Goal: Task Accomplishment & Management: Manage account settings

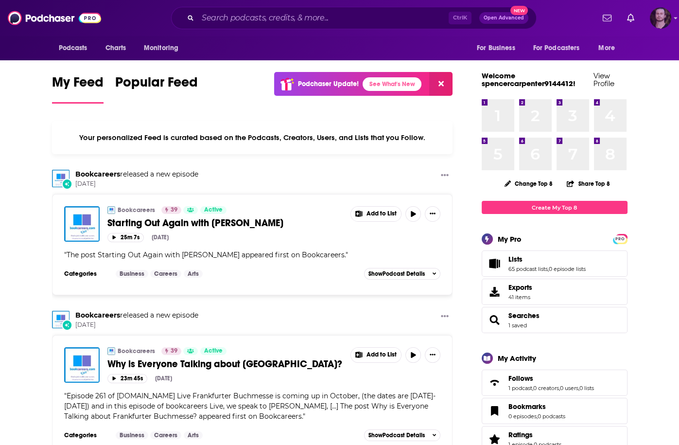
click at [659, 18] on img "Logged in as OutlierAudio" at bounding box center [660, 17] width 21 height 21
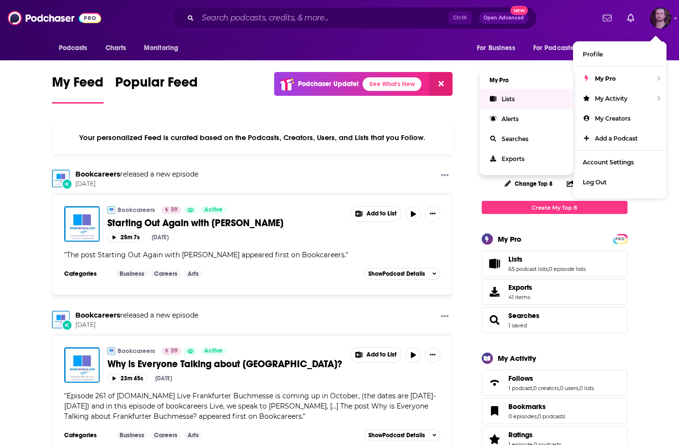
click at [511, 97] on span "Lists" at bounding box center [508, 98] width 13 height 7
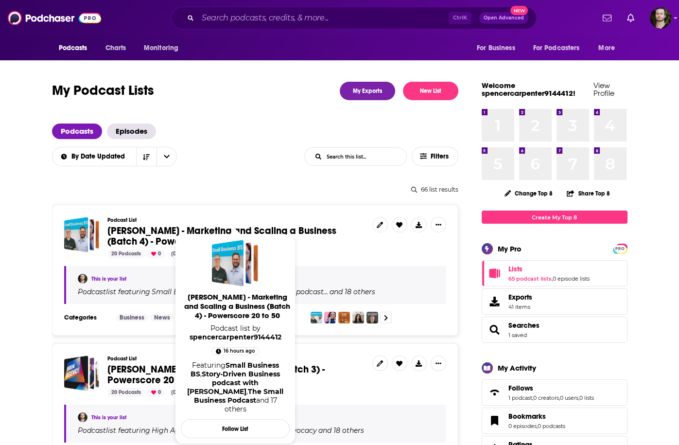
click at [276, 225] on span "[PERSON_NAME] - Marketing and Scaling a Business (Batch 4) - Powerscore 20 to 50" at bounding box center [221, 236] width 229 height 23
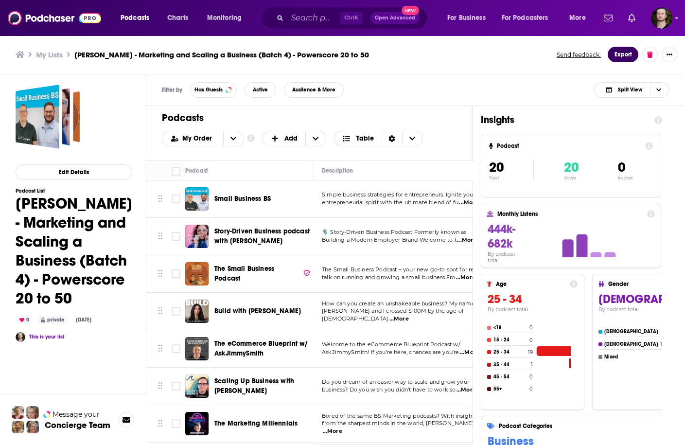
click at [625, 54] on button "Export" at bounding box center [623, 55] width 31 height 16
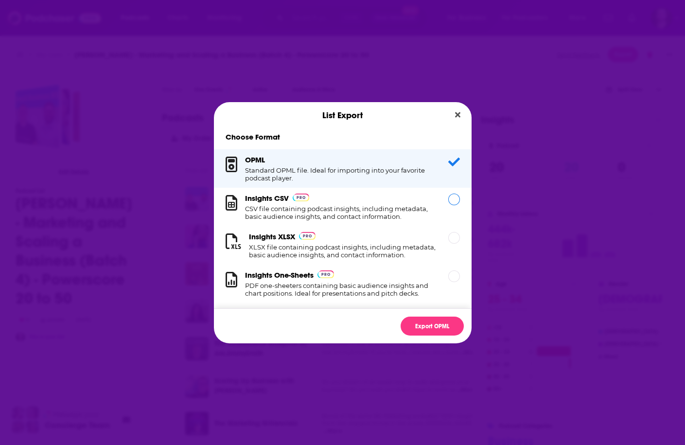
click at [347, 217] on h1 "CSV file containing podcast insights, including metadata, basic audience insigh…" at bounding box center [340, 213] width 191 height 16
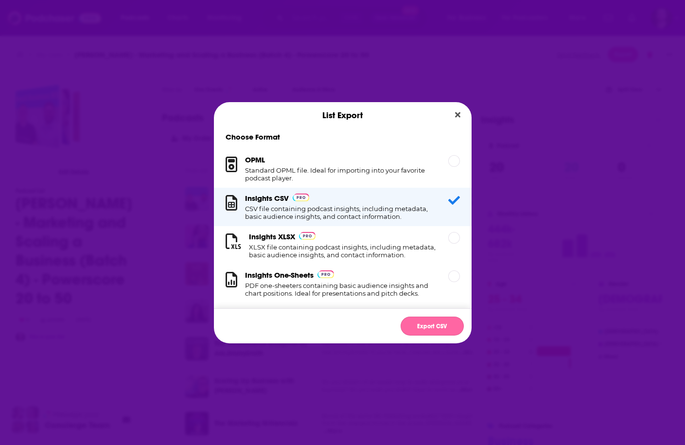
click at [428, 324] on button "Export CSV" at bounding box center [431, 325] width 63 height 19
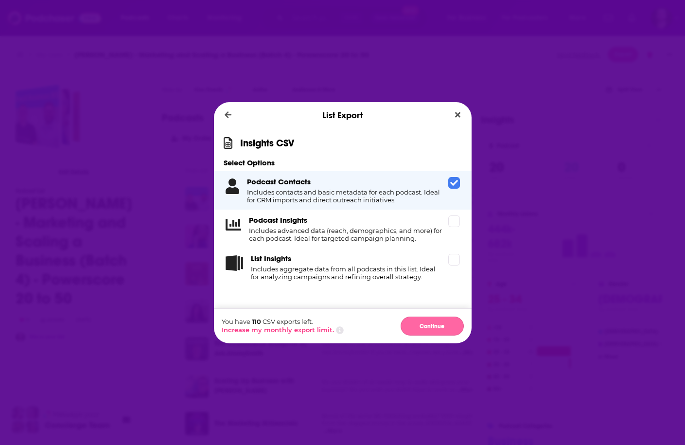
click at [443, 330] on button "Continue" at bounding box center [431, 325] width 63 height 19
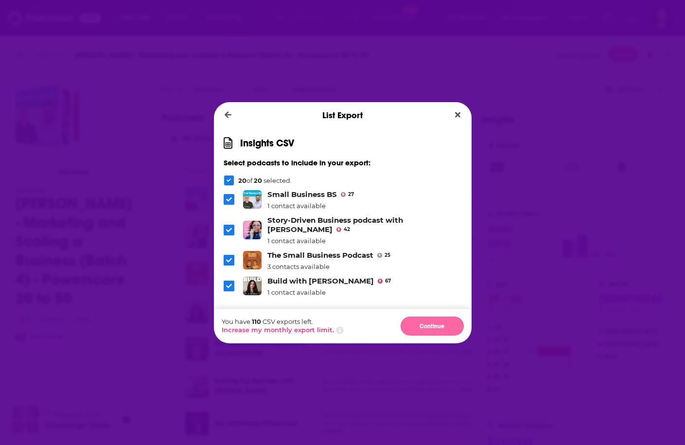
click at [435, 324] on button "Continue" at bounding box center [431, 325] width 63 height 19
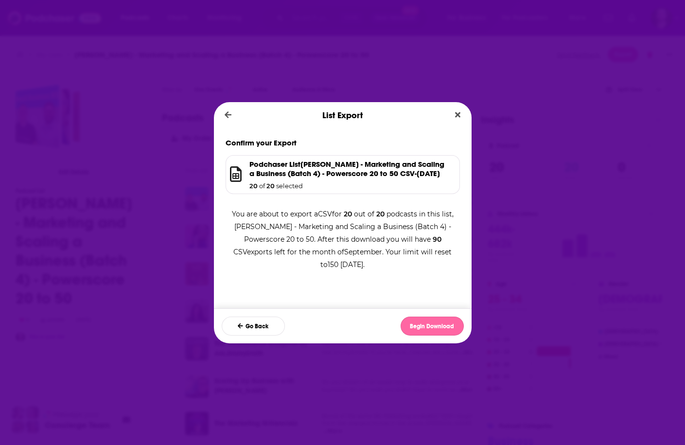
click at [432, 327] on button "Begin Download" at bounding box center [431, 325] width 63 height 19
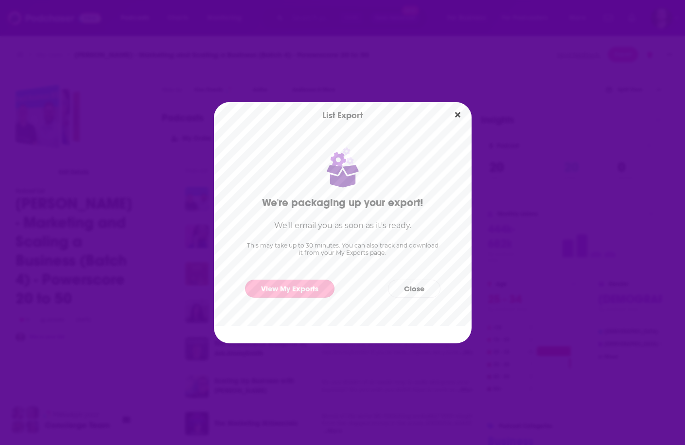
click at [320, 295] on link "View My Exports" at bounding box center [289, 288] width 89 height 18
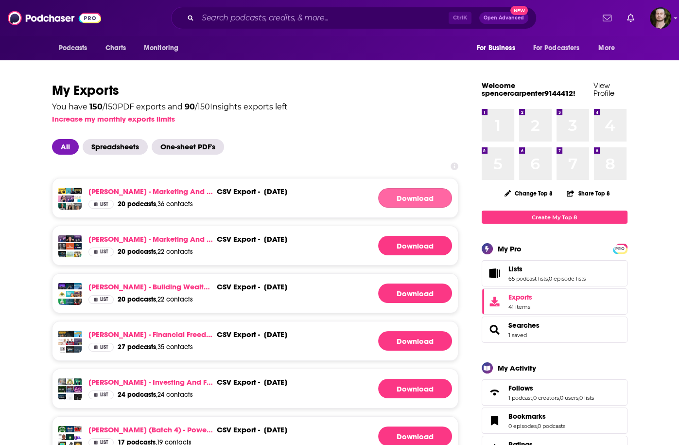
click at [412, 188] on link "Download" at bounding box center [415, 197] width 74 height 19
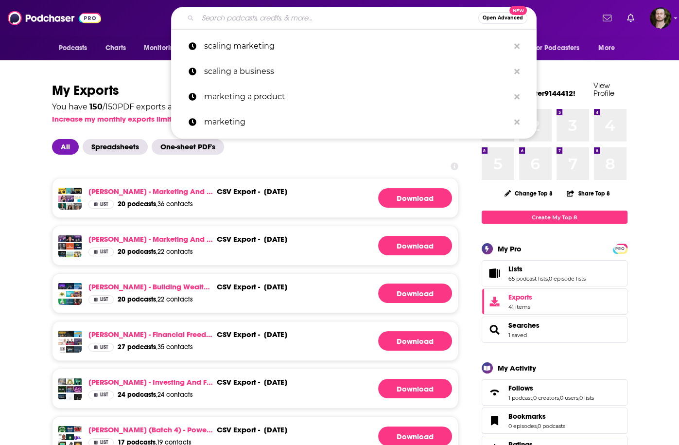
click at [308, 15] on input "Search podcasts, credits, & more..." at bounding box center [338, 18] width 280 height 16
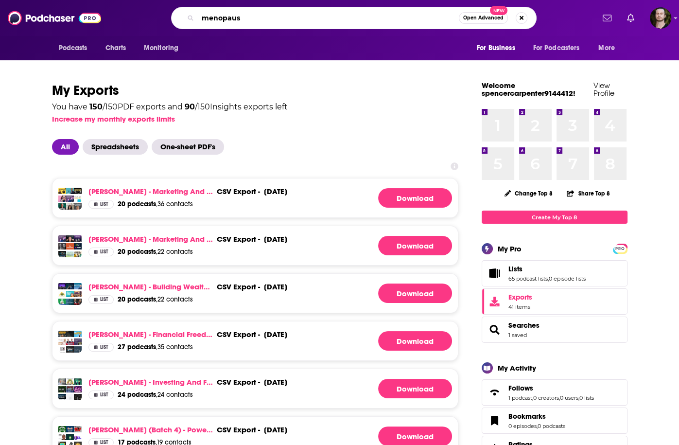
type input "menopause"
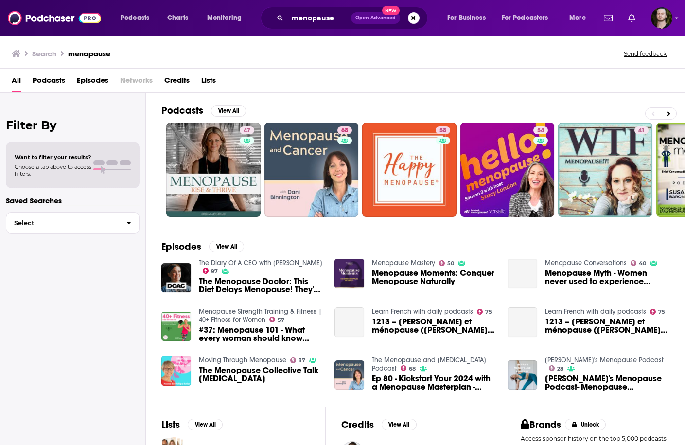
click at [52, 81] on span "Podcasts" at bounding box center [49, 82] width 33 height 20
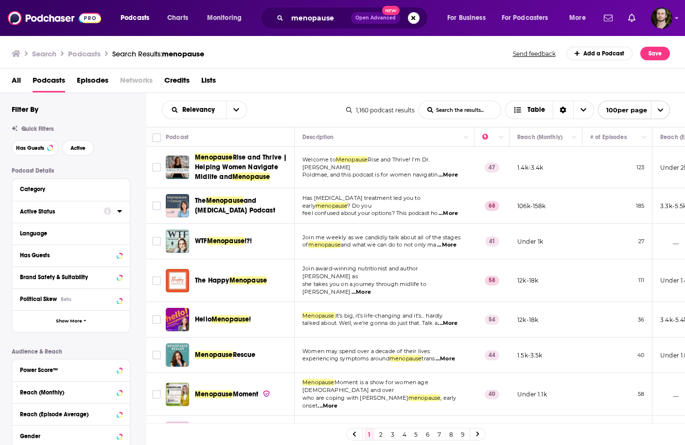
click at [120, 212] on icon at bounding box center [119, 211] width 4 height 2
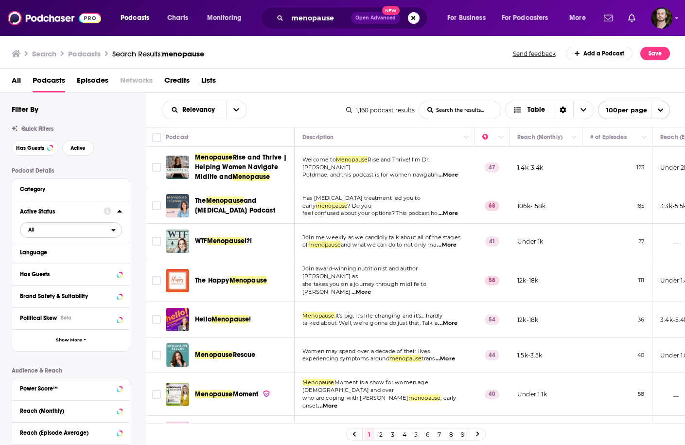
click at [90, 233] on span "All" at bounding box center [65, 229] width 91 height 13
click at [80, 256] on div "Active 443" at bounding box center [74, 262] width 109 height 16
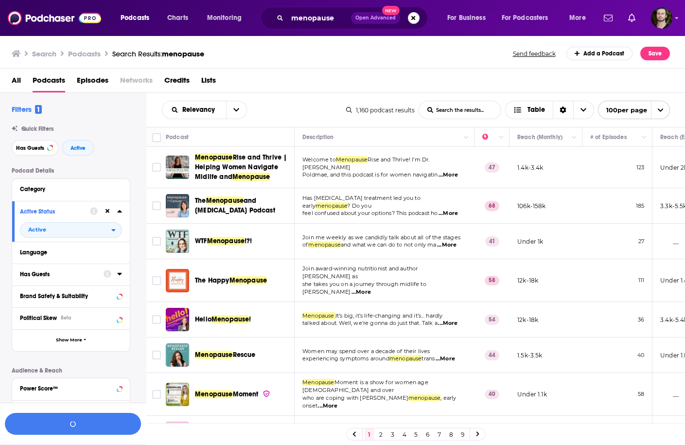
click at [120, 273] on icon at bounding box center [119, 274] width 5 height 8
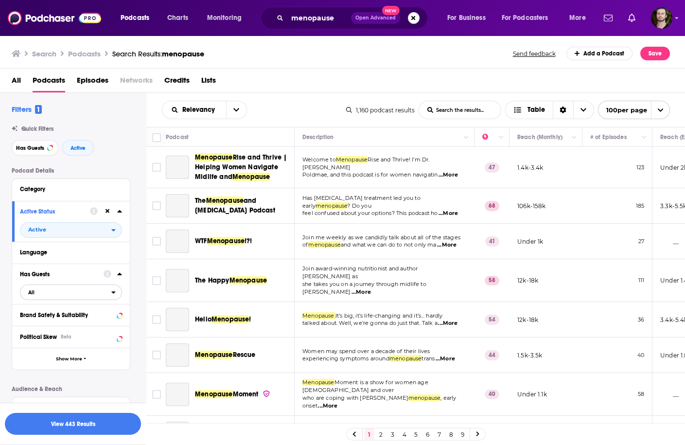
click at [75, 294] on span "All" at bounding box center [65, 292] width 91 height 13
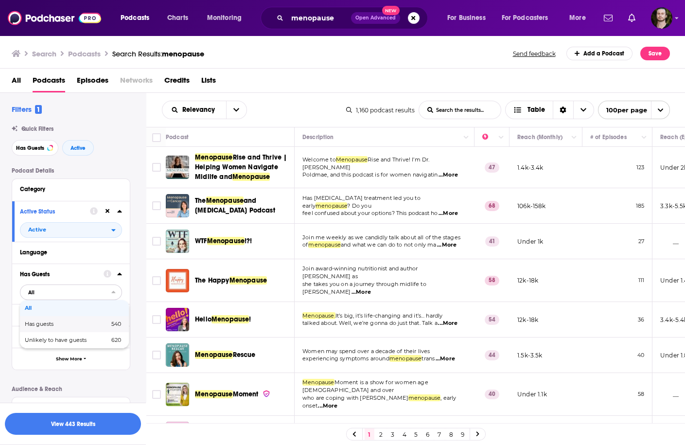
click at [78, 324] on span "Has guests" at bounding box center [53, 323] width 56 height 5
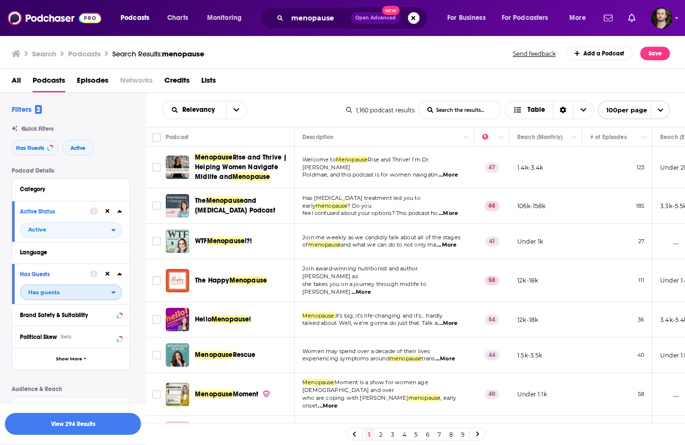
scroll to position [117, 0]
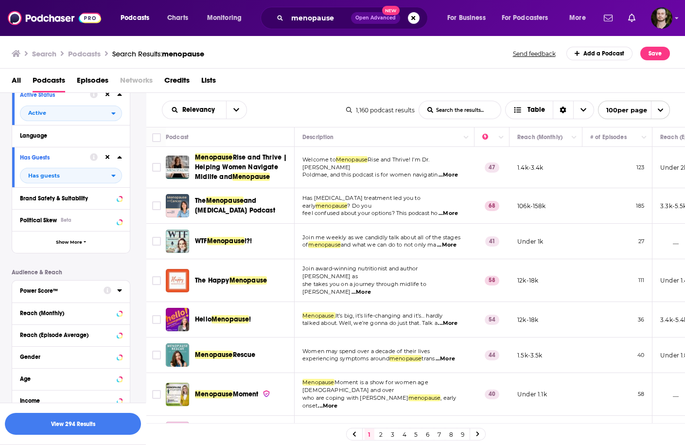
click at [118, 293] on icon at bounding box center [119, 290] width 5 height 8
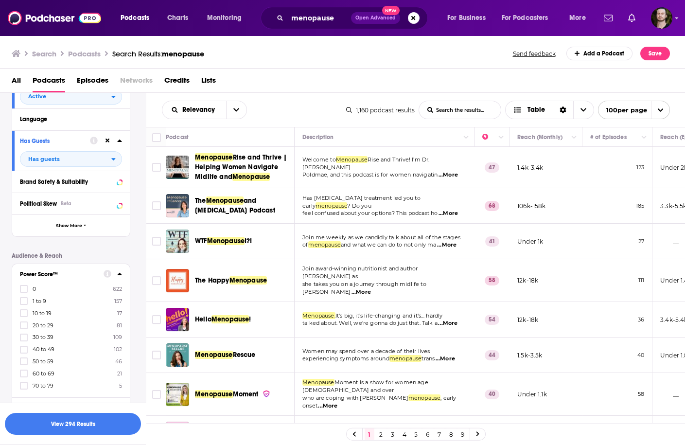
scroll to position [194, 0]
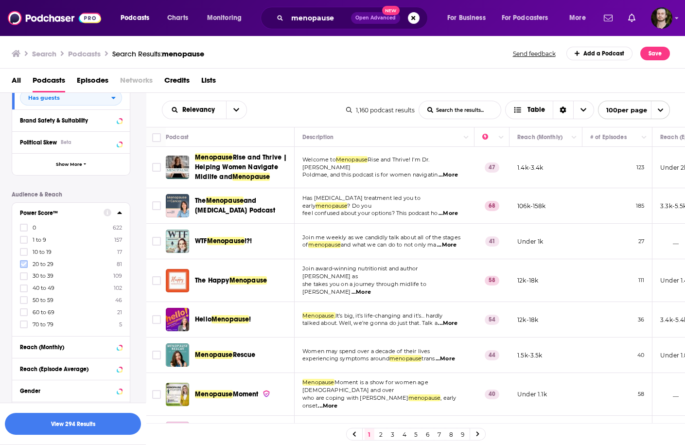
click at [22, 264] on icon at bounding box center [24, 264] width 6 height 6
click at [23, 275] on icon at bounding box center [24, 276] width 6 height 6
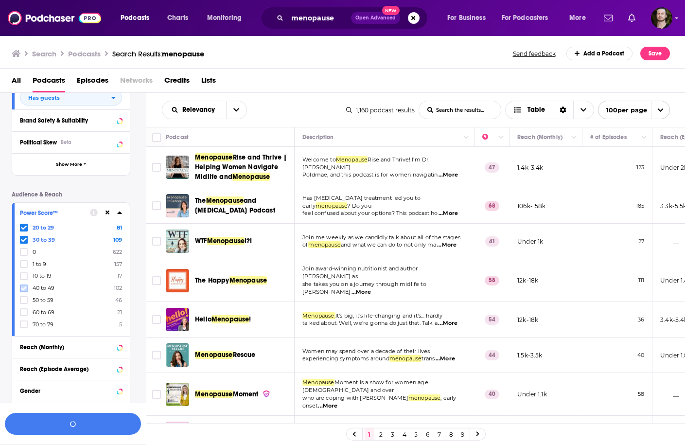
click at [22, 288] on icon at bounding box center [24, 288] width 6 height 4
click at [79, 431] on button "View 135 Results" at bounding box center [73, 424] width 136 height 22
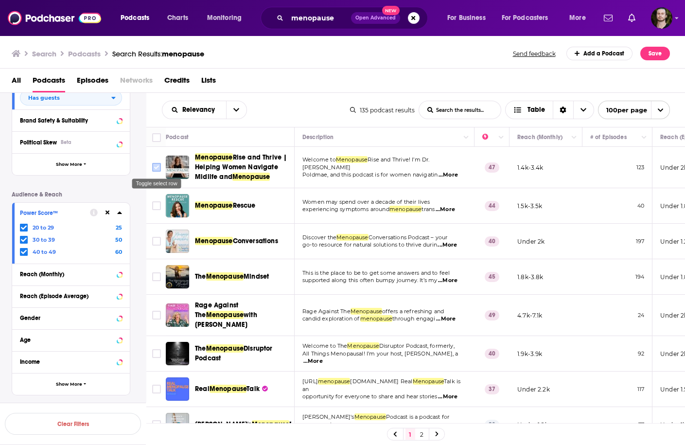
click at [156, 165] on input "Toggle select row" at bounding box center [156, 167] width 9 height 9
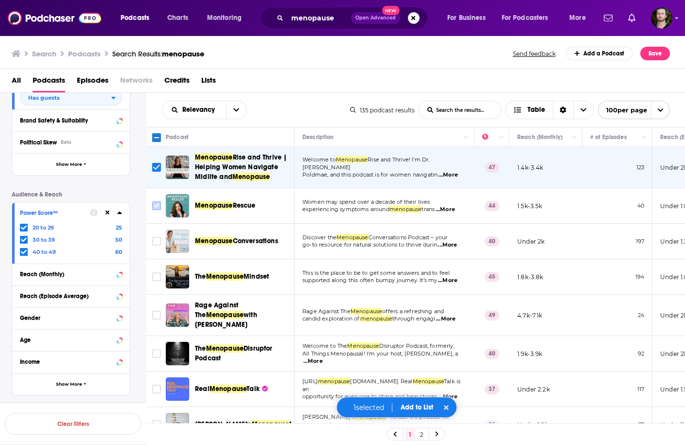
click at [155, 208] on input "Toggle select row" at bounding box center [156, 205] width 9 height 9
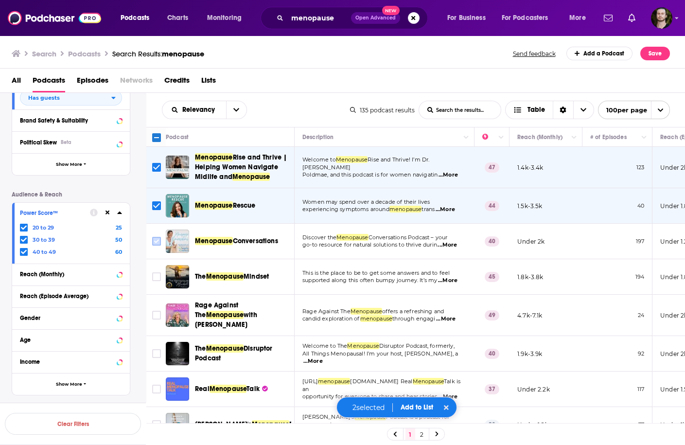
click at [156, 243] on input "Toggle select row" at bounding box center [156, 241] width 9 height 9
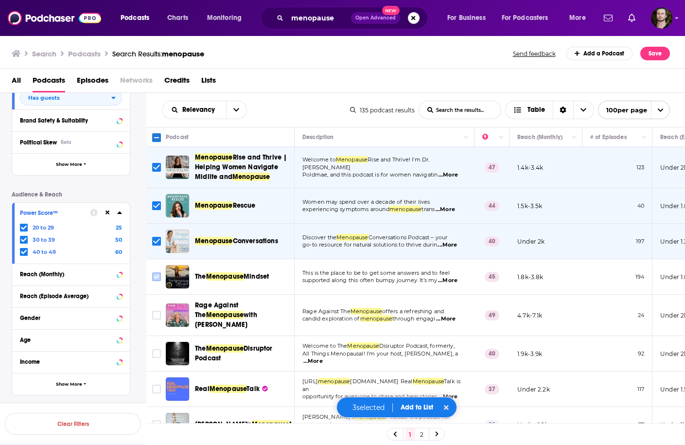
click at [156, 276] on input "Toggle select row" at bounding box center [156, 276] width 9 height 9
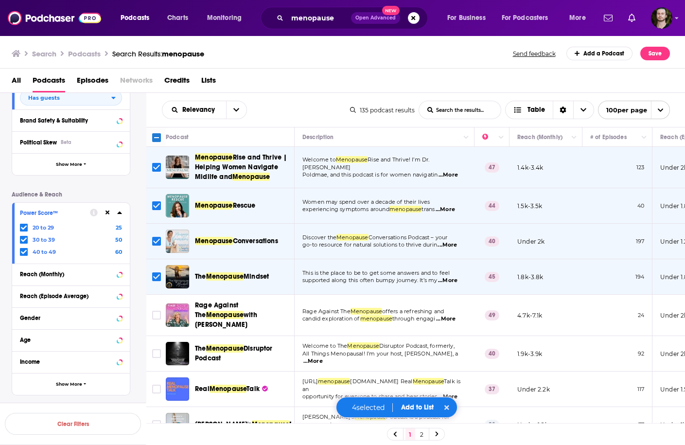
click at [138, 218] on div "Podcast Details Category Active Status Active Language Has Guests Has guests Br…" at bounding box center [79, 184] width 134 height 422
click at [158, 311] on input "Toggle select row" at bounding box center [156, 315] width 9 height 9
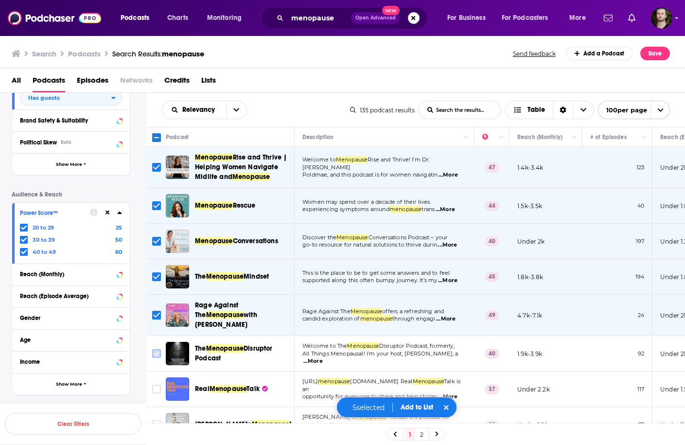
click at [156, 349] on input "Toggle select row" at bounding box center [156, 353] width 9 height 9
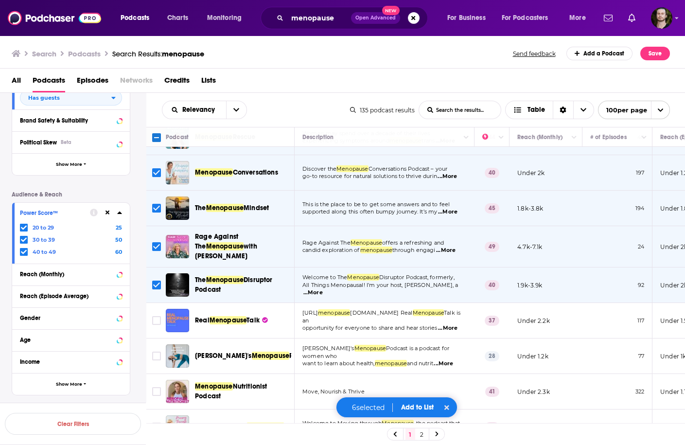
scroll to position [78, 0]
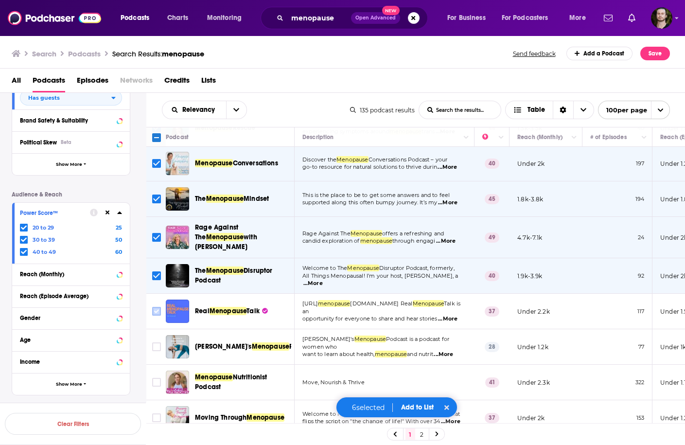
click at [158, 307] on input "Toggle select row" at bounding box center [156, 311] width 9 height 9
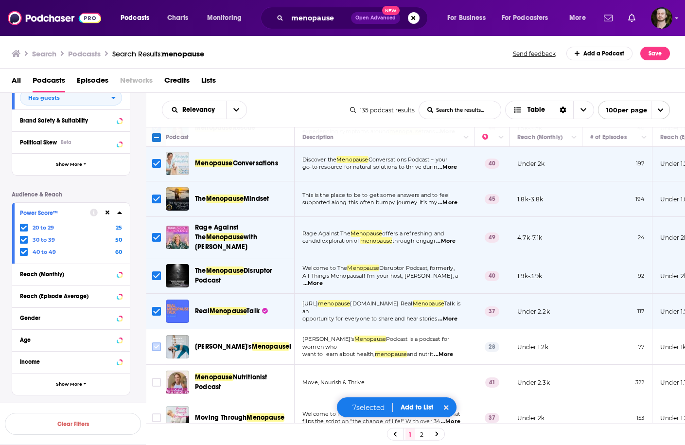
click at [155, 342] on input "Toggle select row" at bounding box center [156, 346] width 9 height 9
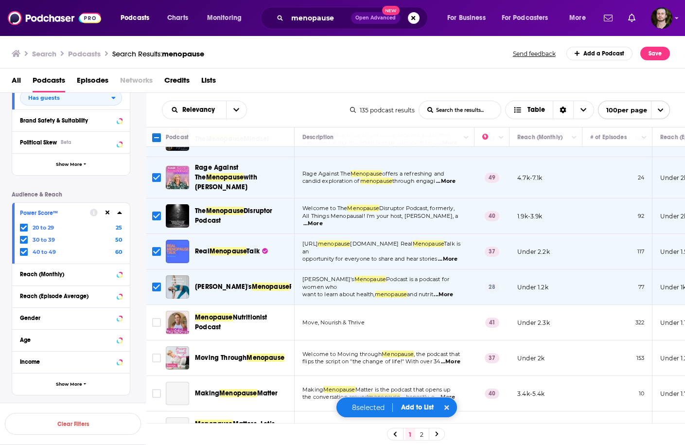
scroll to position [156, 0]
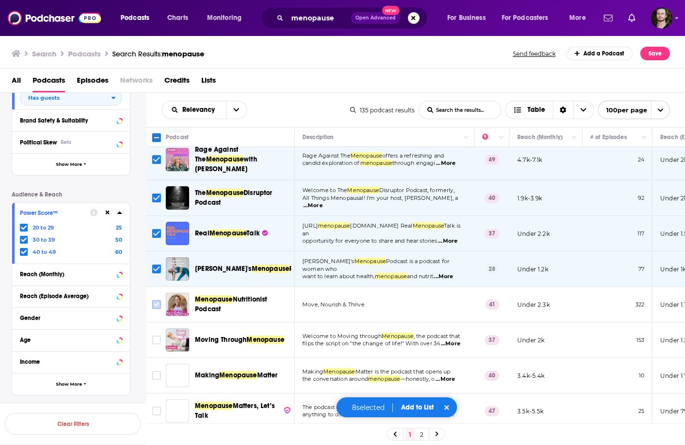
click at [159, 300] on input "Toggle select row" at bounding box center [156, 304] width 9 height 9
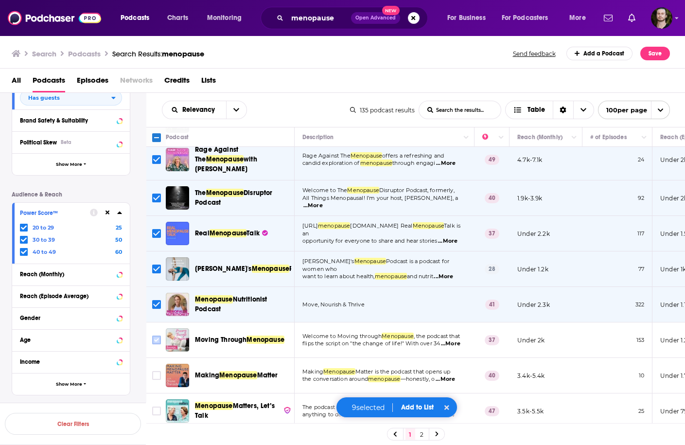
click at [156, 335] on input "Toggle select row" at bounding box center [156, 339] width 9 height 9
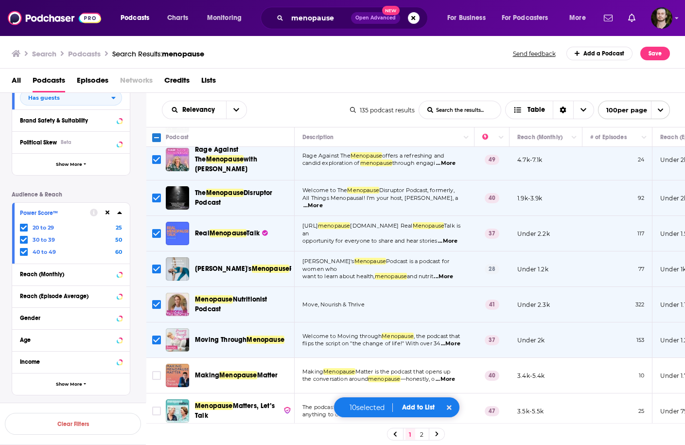
scroll to position [233, 0]
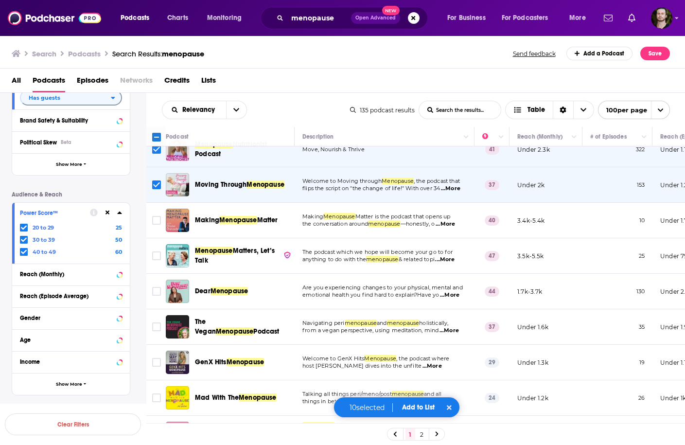
scroll to position [311, 0]
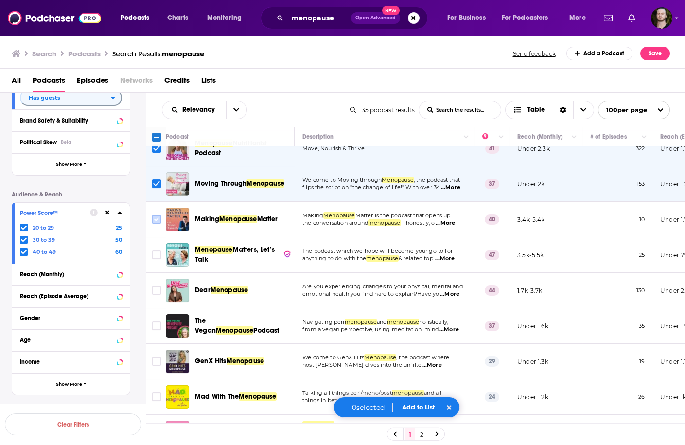
click at [152, 215] on input "Toggle select row" at bounding box center [156, 219] width 9 height 9
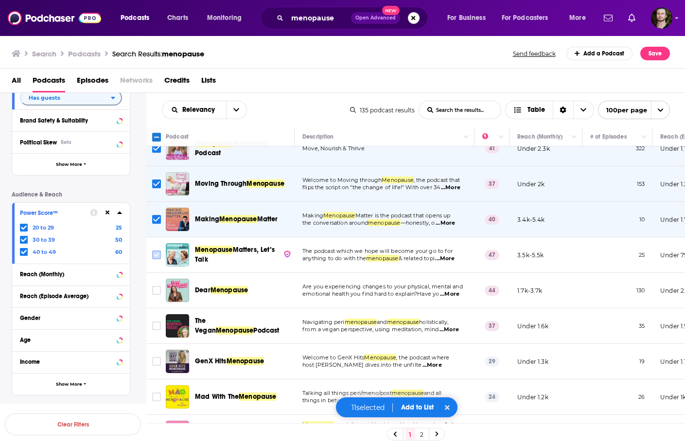
click at [158, 250] on input "Toggle select row" at bounding box center [156, 254] width 9 height 9
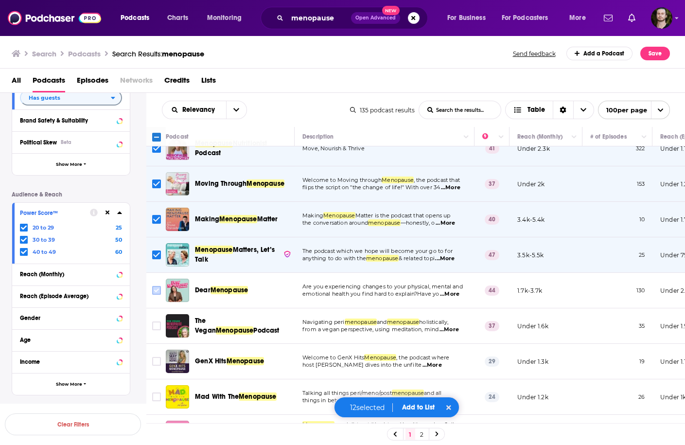
click at [155, 286] on input "Toggle select row" at bounding box center [156, 290] width 9 height 9
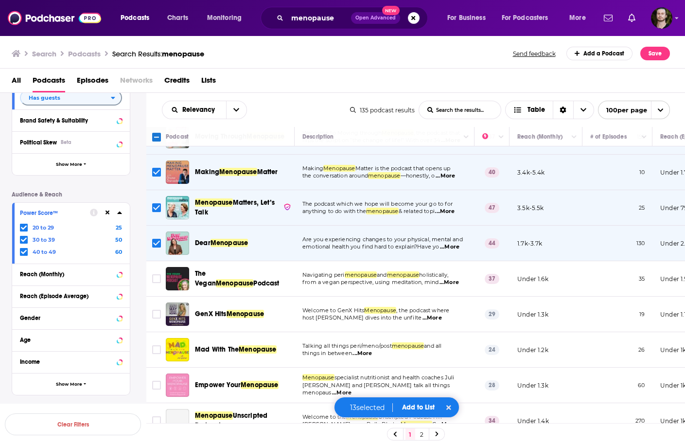
scroll to position [428, 0]
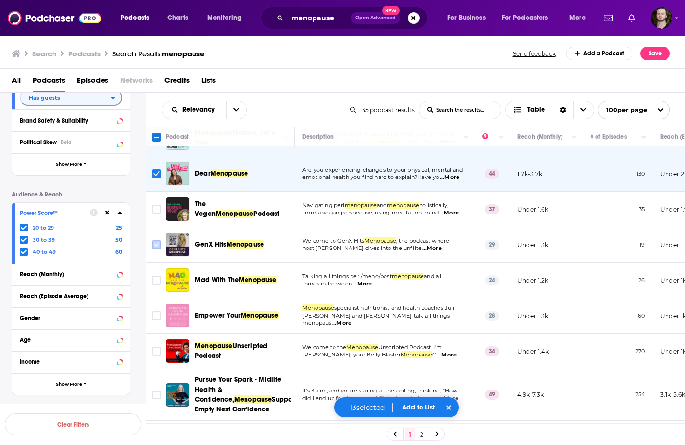
click at [156, 240] on input "Toggle select row" at bounding box center [156, 244] width 9 height 9
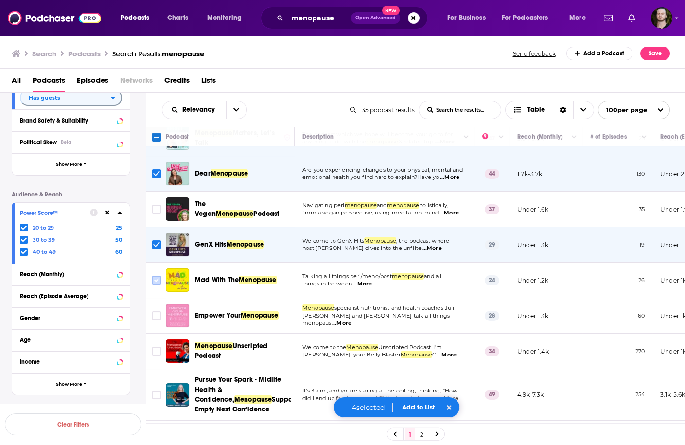
click at [156, 276] on input "Toggle select row" at bounding box center [156, 280] width 9 height 9
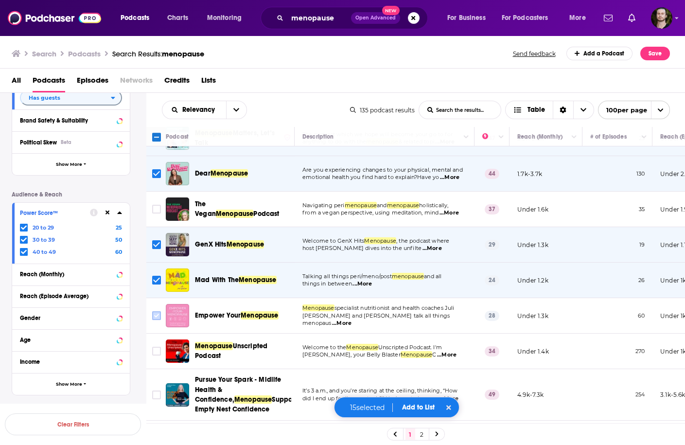
click at [158, 311] on input "Toggle select row" at bounding box center [156, 315] width 9 height 9
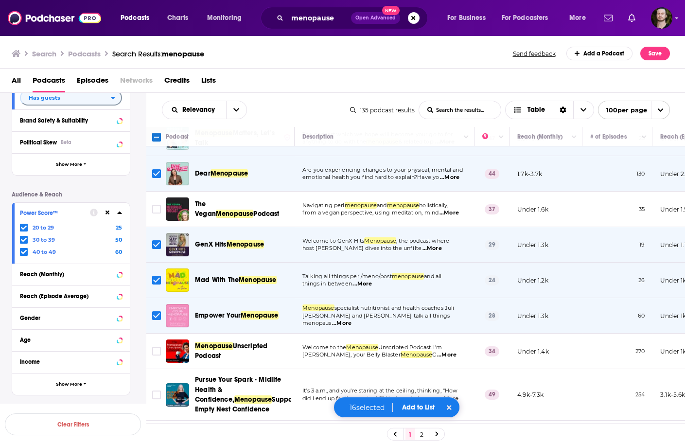
scroll to position [467, 0]
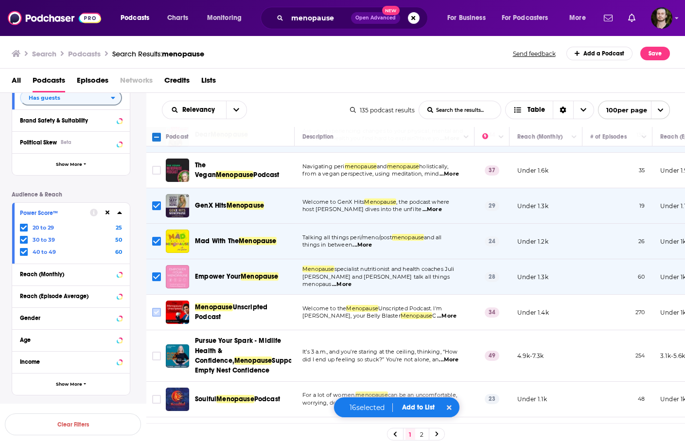
click at [160, 308] on input "Toggle select row" at bounding box center [156, 312] width 9 height 9
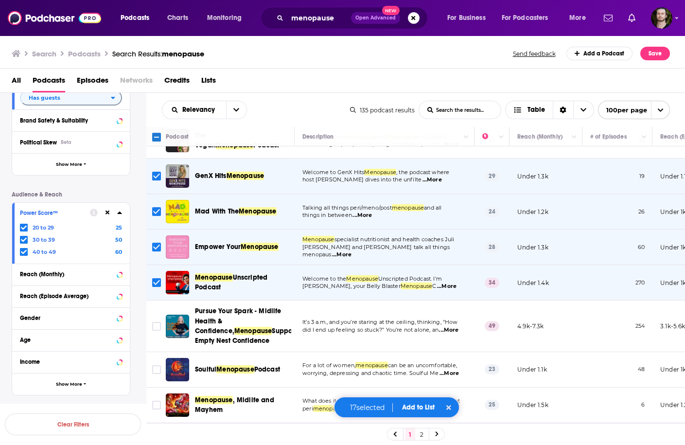
scroll to position [505, 0]
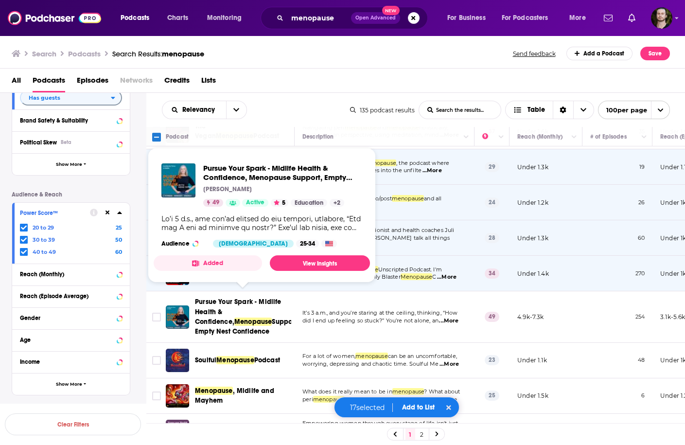
click at [228, 266] on button "Added" at bounding box center [208, 263] width 108 height 16
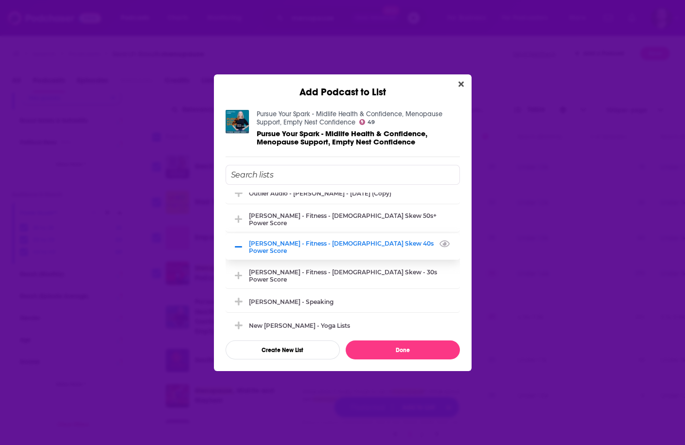
scroll to position [1011, 0]
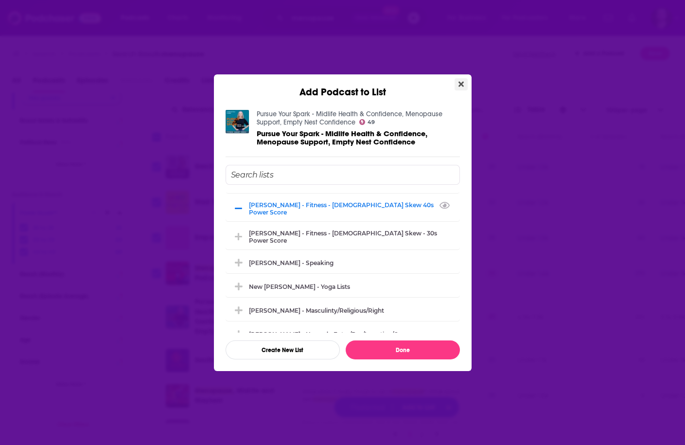
drag, startPoint x: 458, startPoint y: 84, endPoint x: 453, endPoint y: 96, distance: 12.6
click at [458, 85] on icon "Close" at bounding box center [460, 84] width 5 height 8
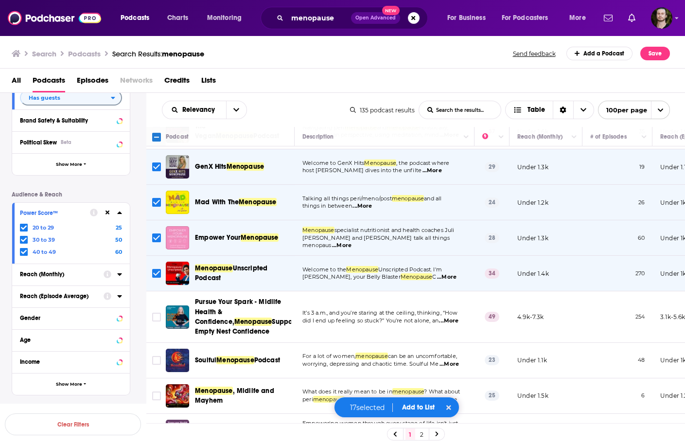
click at [142, 276] on div "Podcast Details Category Active Status Active Language Has Guests Has guests Br…" at bounding box center [79, 184] width 134 height 422
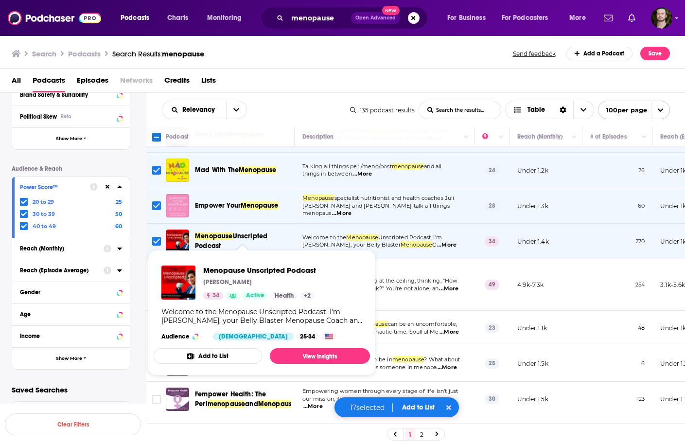
scroll to position [544, 0]
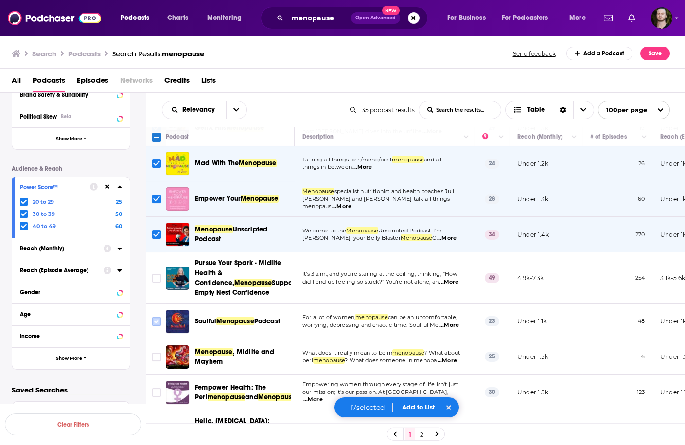
click at [158, 317] on input "Toggle select row" at bounding box center [156, 321] width 9 height 9
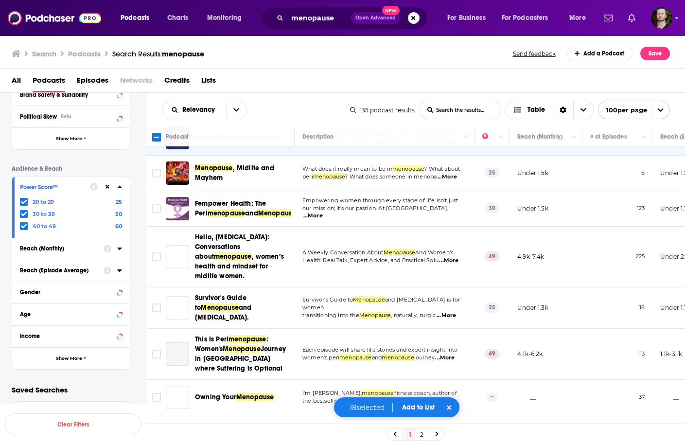
scroll to position [700, 0]
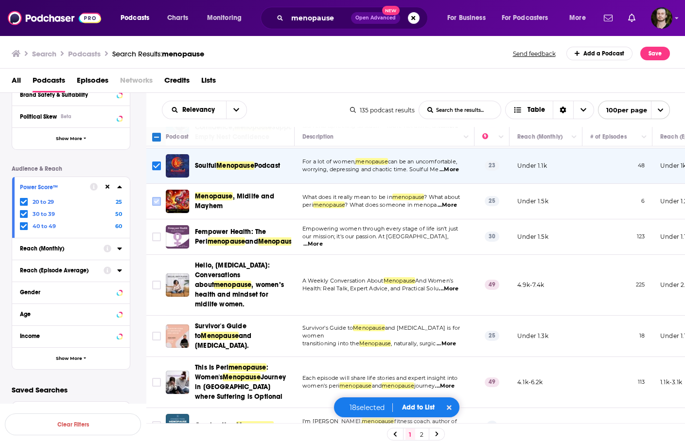
click at [157, 197] on input "Toggle select row" at bounding box center [156, 201] width 9 height 9
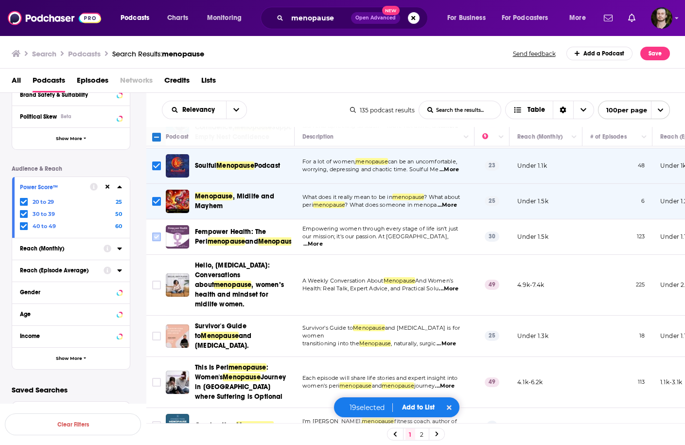
click at [157, 234] on input "Toggle select row" at bounding box center [156, 236] width 9 height 9
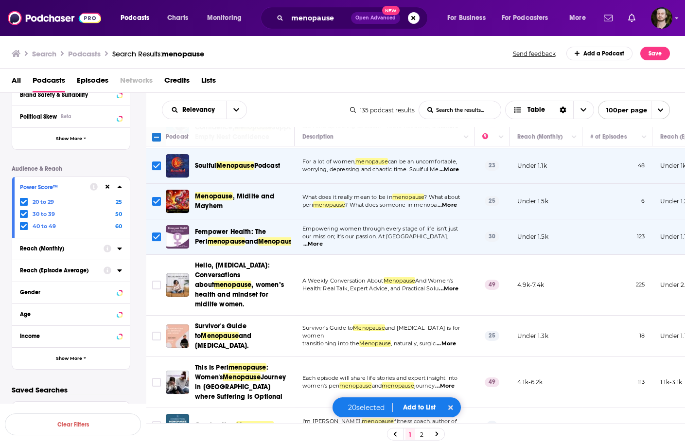
click at [414, 407] on button "Add to List" at bounding box center [419, 407] width 48 height 8
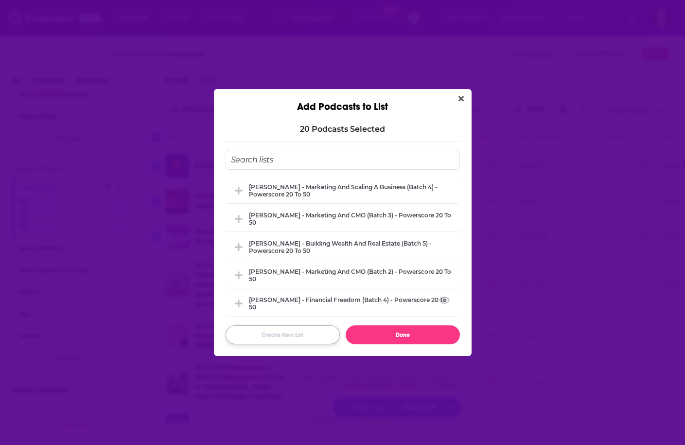
click at [307, 338] on button "Create New List" at bounding box center [283, 334] width 114 height 19
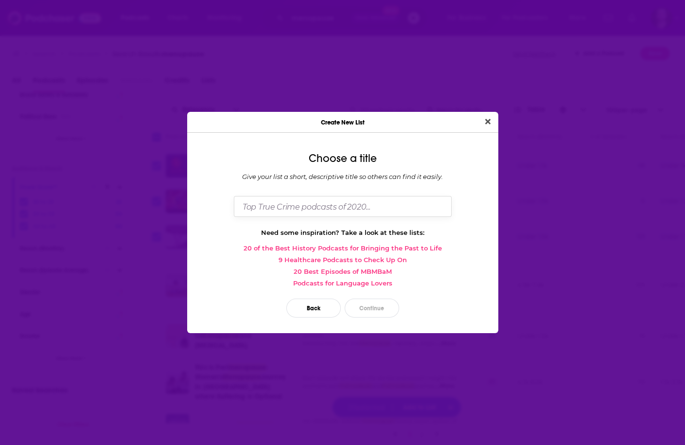
click at [327, 206] on input "Dialog" at bounding box center [343, 206] width 218 height 21
click at [401, 204] on input "Justin Hai - Menopause (Batch X) -" at bounding box center [343, 206] width 218 height 21
type input "Justin Hai - Menopause (Batch X) - Powerscore 20 to 50"
click at [387, 306] on button "Continue" at bounding box center [372, 307] width 54 height 19
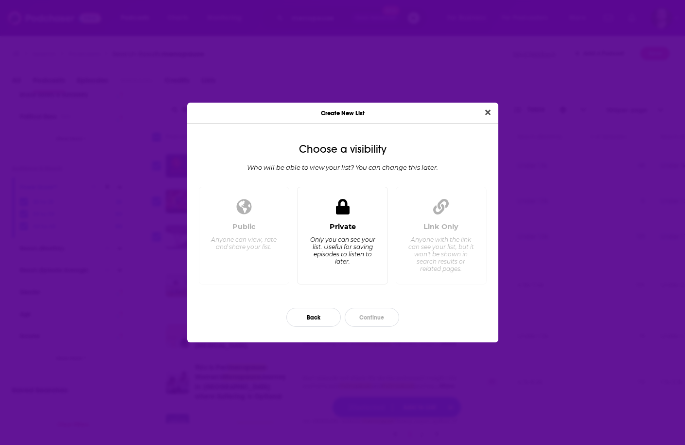
click at [306, 239] on div "Private Only you can see your list. Useful for saving episodes to listen to lat…" at bounding box center [342, 249] width 74 height 54
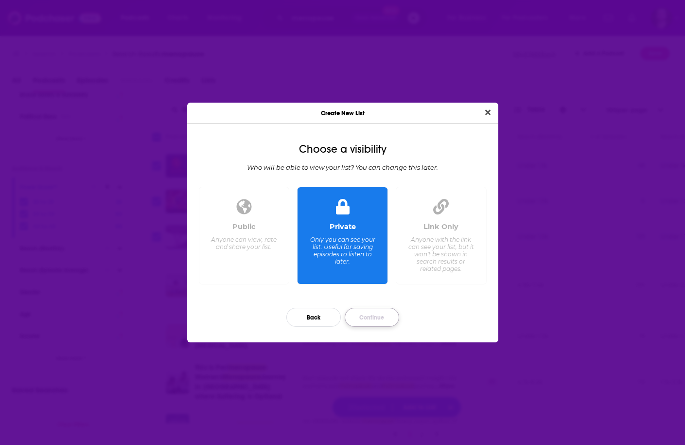
click at [386, 312] on button "Continue" at bounding box center [372, 317] width 54 height 19
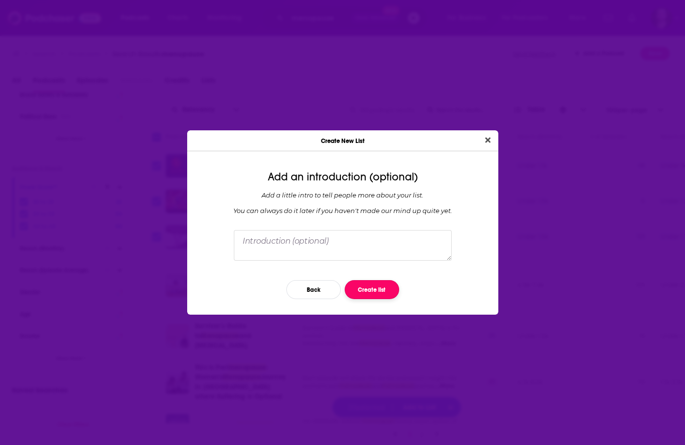
click at [379, 291] on button "Create list" at bounding box center [372, 289] width 54 height 19
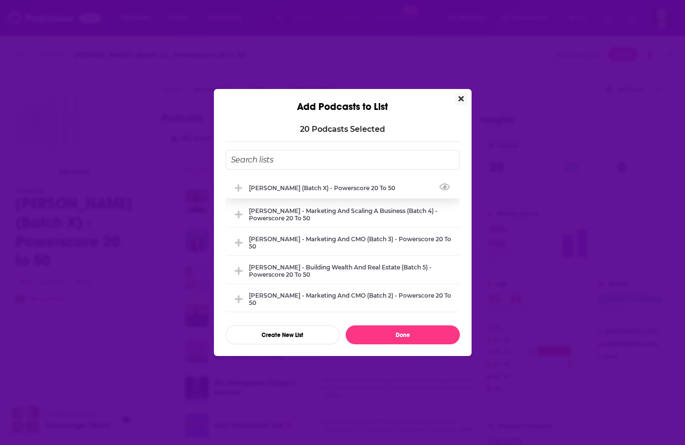
click at [384, 194] on div "Justin Hai - Menopause (Batch X) - Powerscore 20 to 50" at bounding box center [343, 187] width 234 height 21
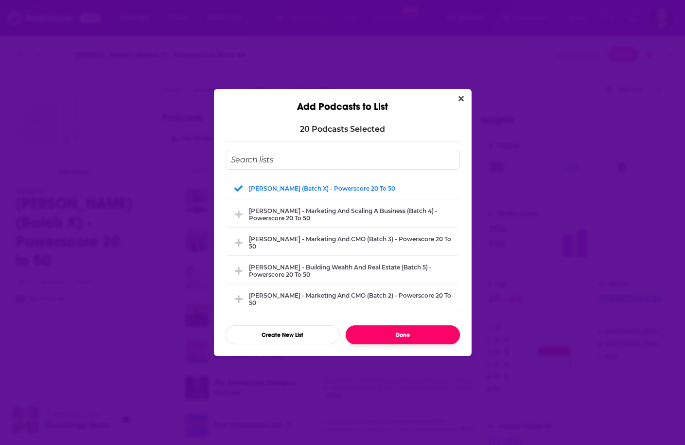
click at [404, 339] on button "Done" at bounding box center [403, 334] width 114 height 19
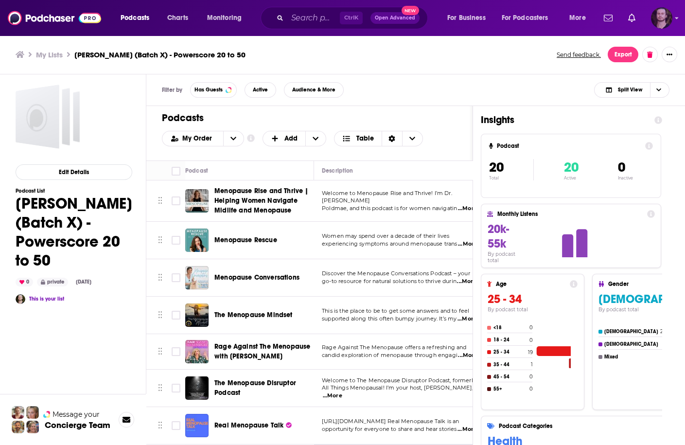
click at [658, 18] on img "Logged in as OutlierAudio" at bounding box center [661, 17] width 21 height 21
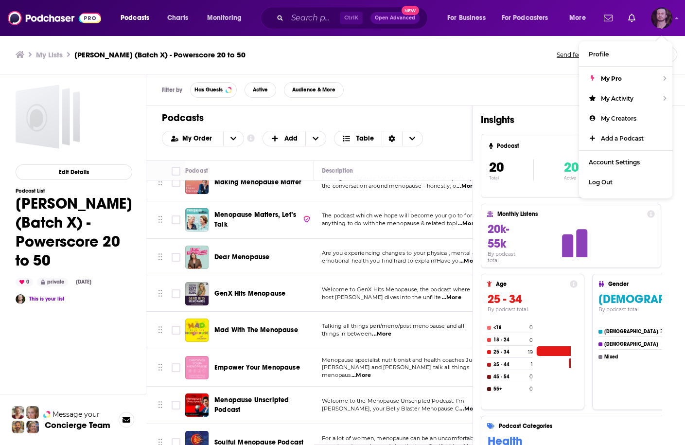
scroll to position [489, 0]
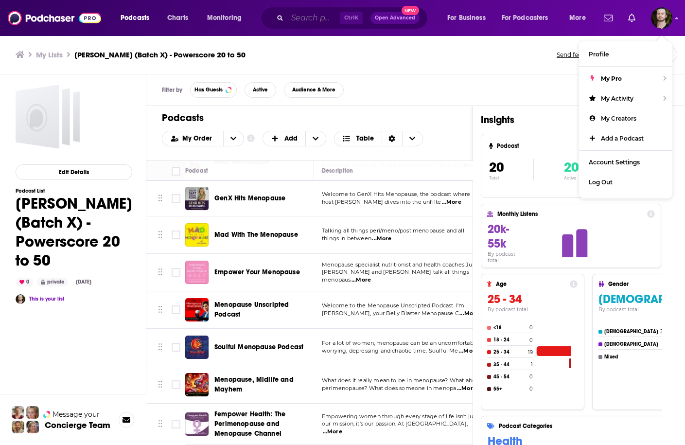
click at [309, 17] on input "Search podcasts, credits, & more..." at bounding box center [313, 18] width 52 height 16
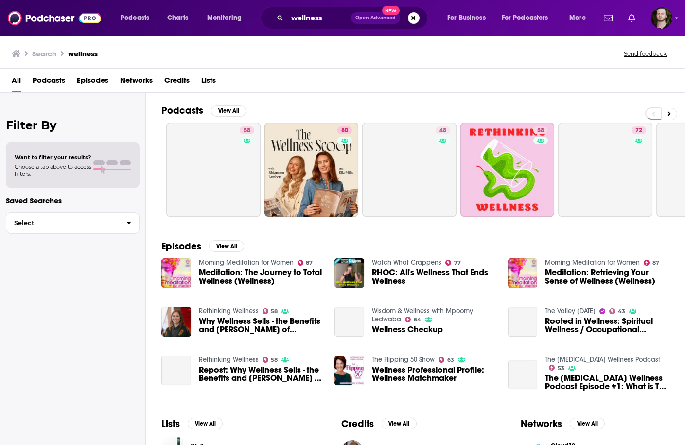
click at [53, 83] on span "Podcasts" at bounding box center [49, 82] width 33 height 20
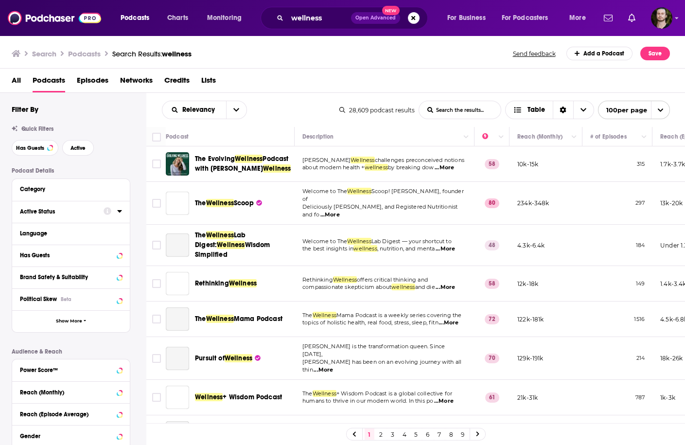
click at [120, 212] on icon at bounding box center [119, 211] width 4 height 2
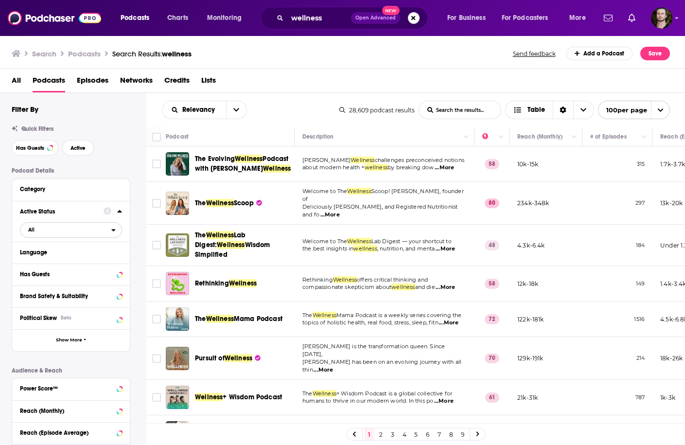
click at [107, 231] on span "All" at bounding box center [65, 229] width 91 height 13
click at [93, 256] on div "Active 5k" at bounding box center [74, 262] width 109 height 16
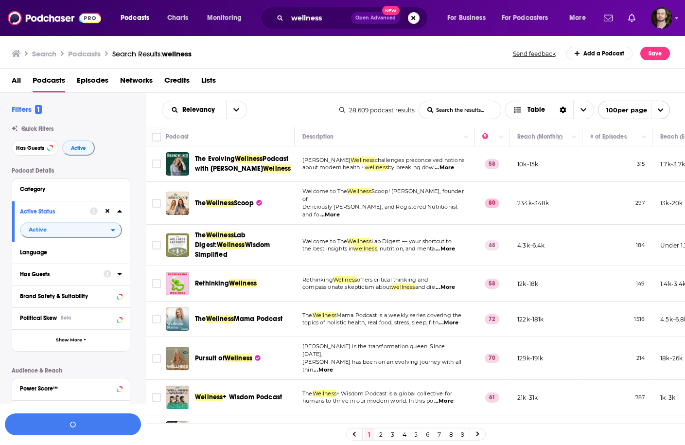
click at [120, 273] on icon at bounding box center [119, 274] width 5 height 8
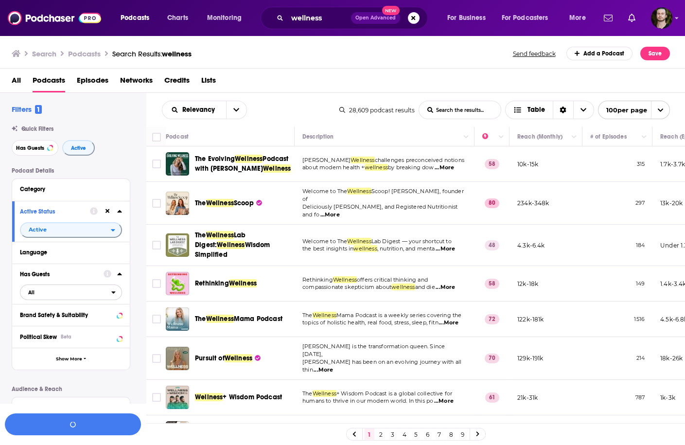
click at [78, 295] on span "All" at bounding box center [65, 292] width 91 height 13
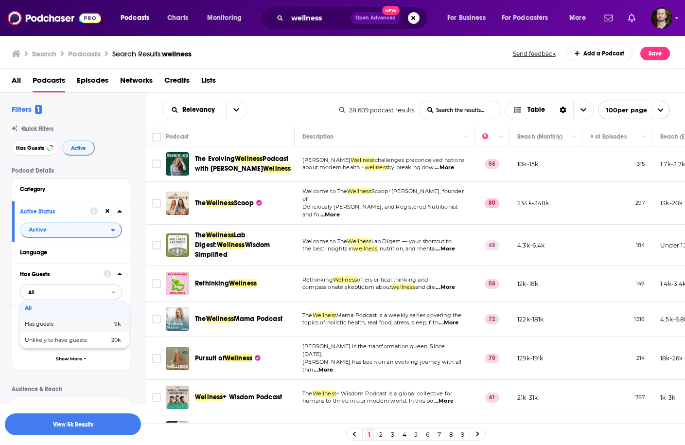
click at [69, 326] on span "Has guests" at bounding box center [54, 323] width 58 height 5
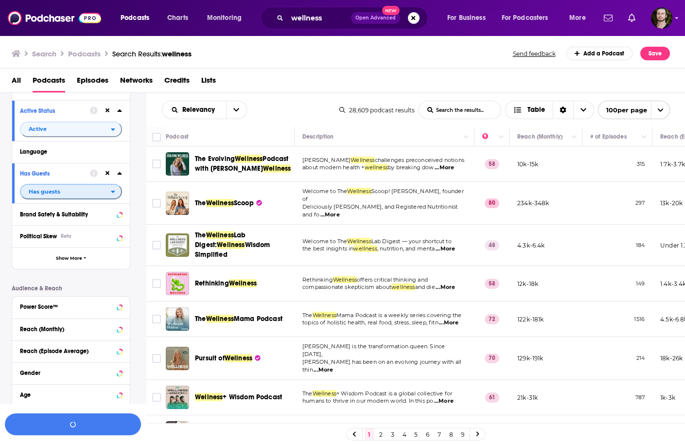
scroll to position [182, 0]
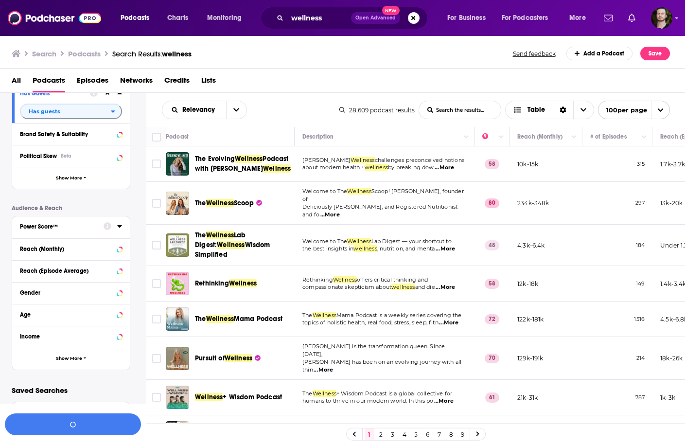
click at [119, 226] on icon at bounding box center [119, 226] width 4 height 2
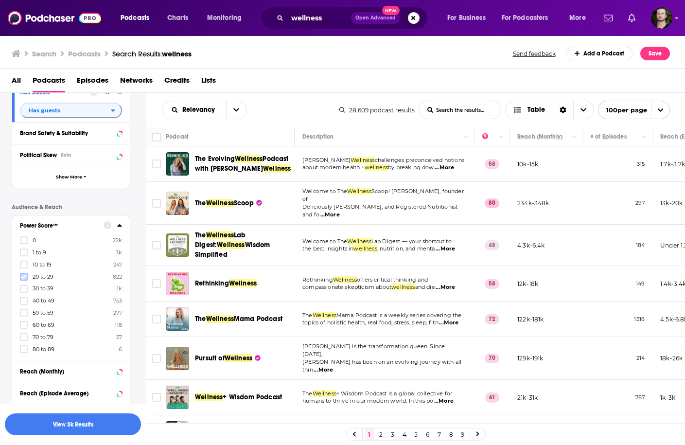
click at [24, 278] on icon at bounding box center [24, 277] width 6 height 6
click at [24, 289] on icon at bounding box center [24, 288] width 6 height 4
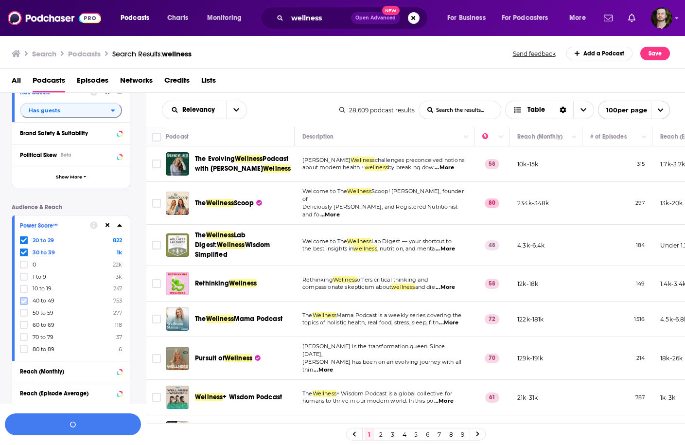
click at [21, 301] on icon at bounding box center [24, 300] width 6 height 4
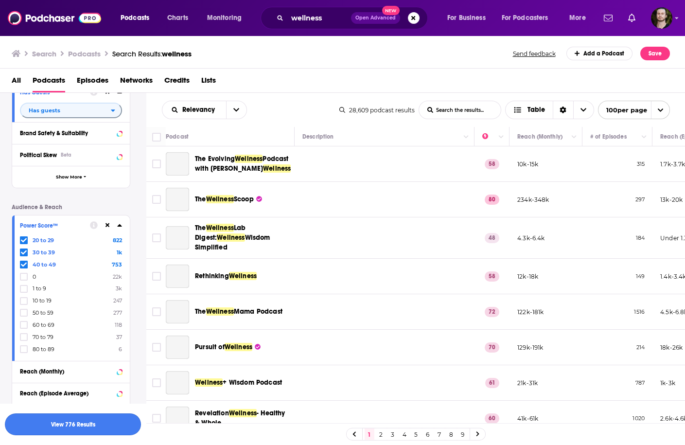
click at [83, 427] on button "View 776 Results" at bounding box center [73, 424] width 136 height 22
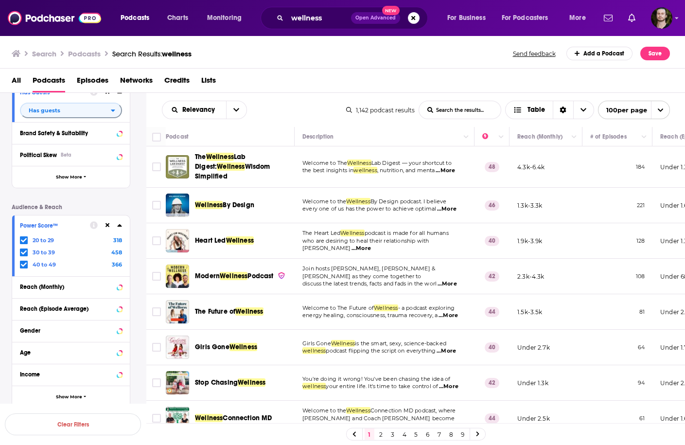
click at [453, 172] on span "...More" at bounding box center [444, 171] width 19 height 8
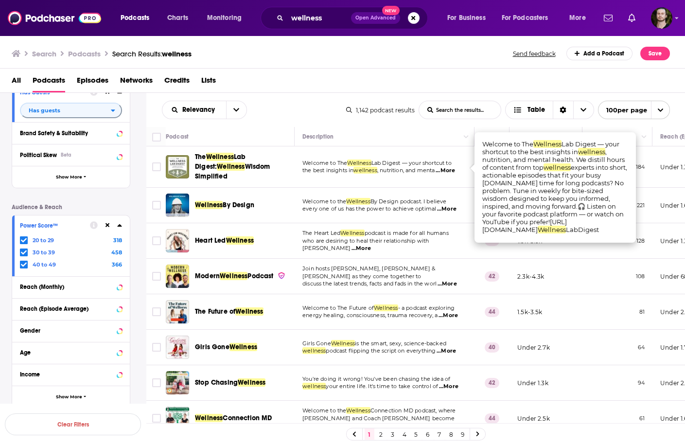
click at [454, 169] on span "...More" at bounding box center [444, 171] width 19 height 8
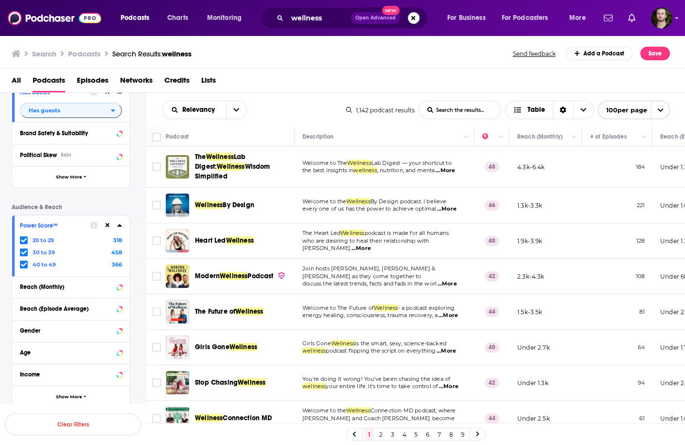
click at [454, 169] on span "...More" at bounding box center [444, 171] width 19 height 8
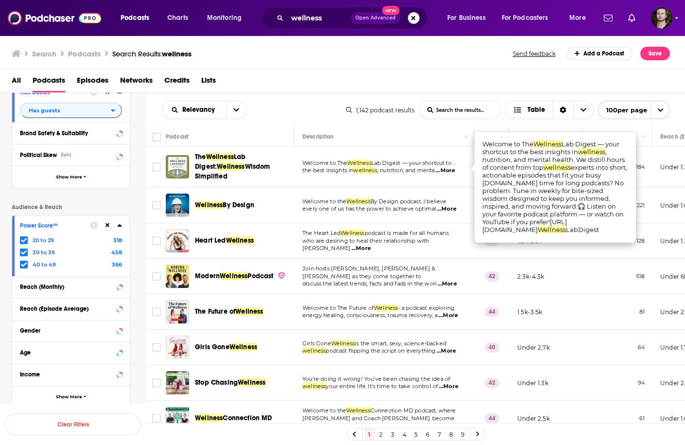
click at [454, 169] on span "...More" at bounding box center [444, 171] width 19 height 8
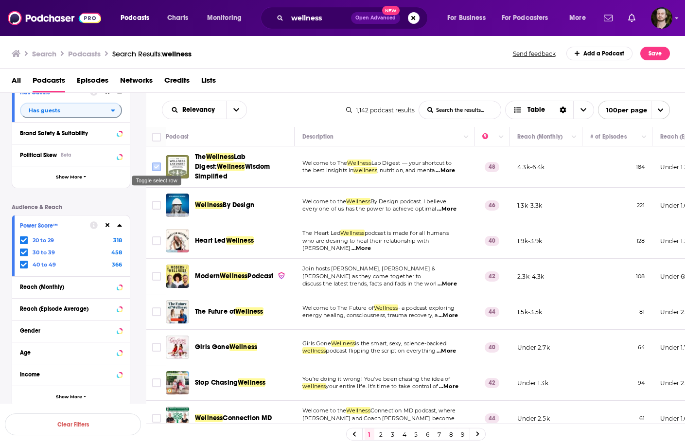
click at [156, 165] on input "Toggle select row" at bounding box center [156, 166] width 9 height 9
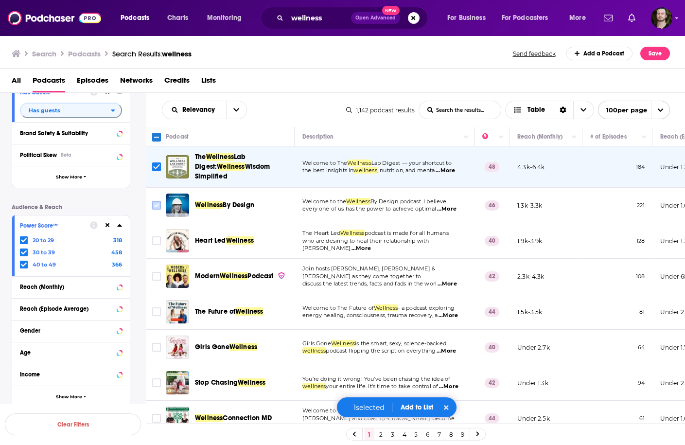
click at [158, 201] on input "Toggle select row" at bounding box center [156, 205] width 9 height 9
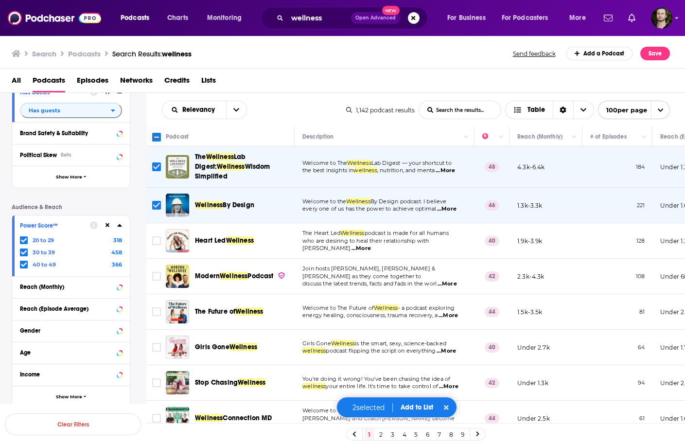
click at [447, 205] on span "...More" at bounding box center [446, 209] width 19 height 8
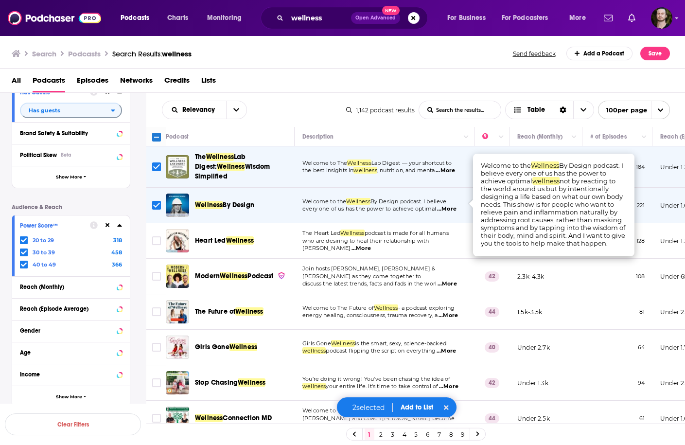
click at [447, 205] on span "...More" at bounding box center [446, 209] width 19 height 8
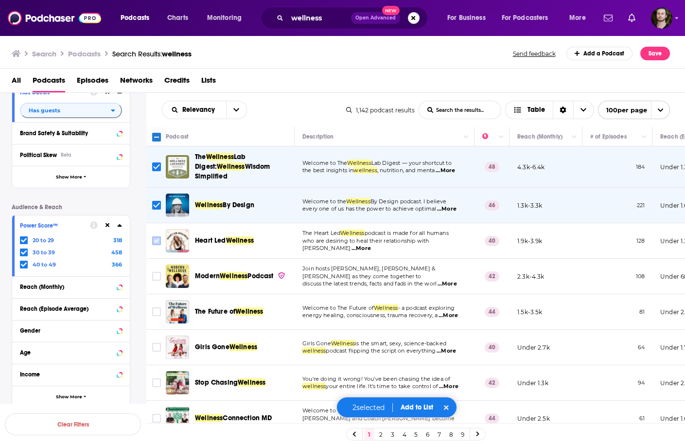
click at [159, 236] on input "Toggle select row" at bounding box center [156, 240] width 9 height 9
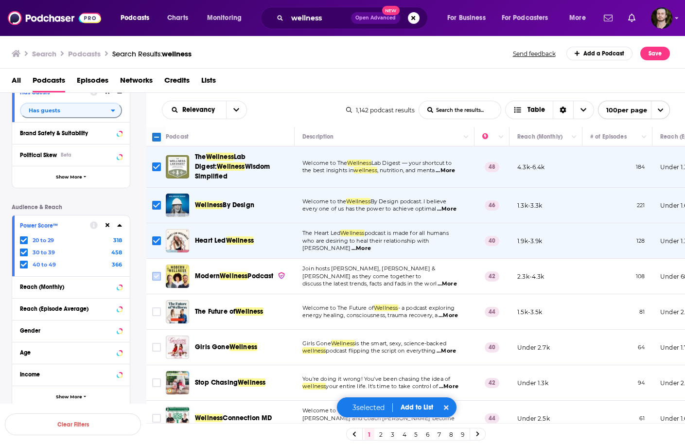
click at [155, 274] on input "Toggle select row" at bounding box center [156, 276] width 9 height 9
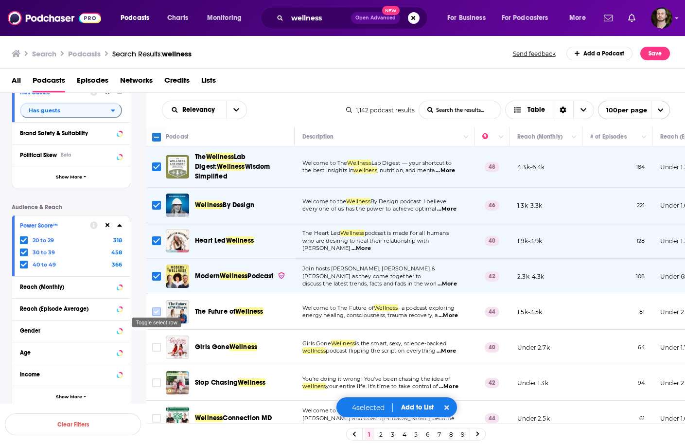
click at [157, 307] on input "Toggle select row" at bounding box center [156, 311] width 9 height 9
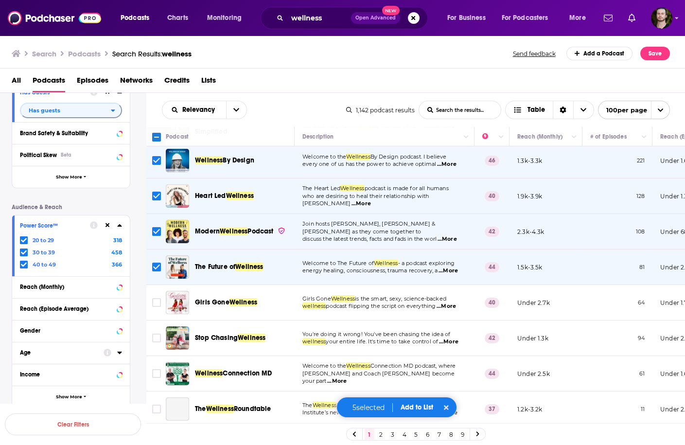
scroll to position [78, 0]
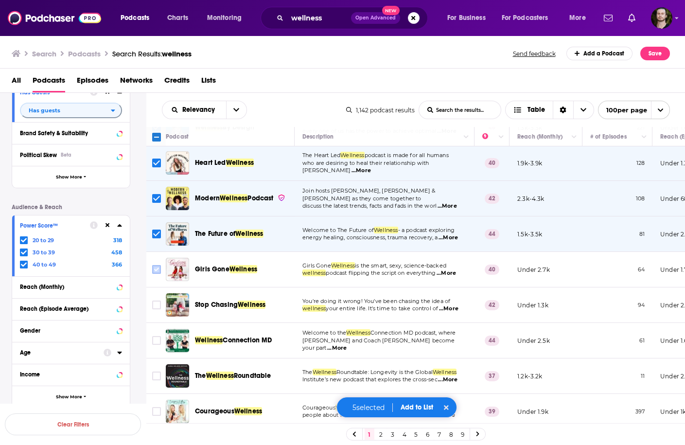
click at [156, 266] on input "Toggle select row" at bounding box center [156, 269] width 9 height 9
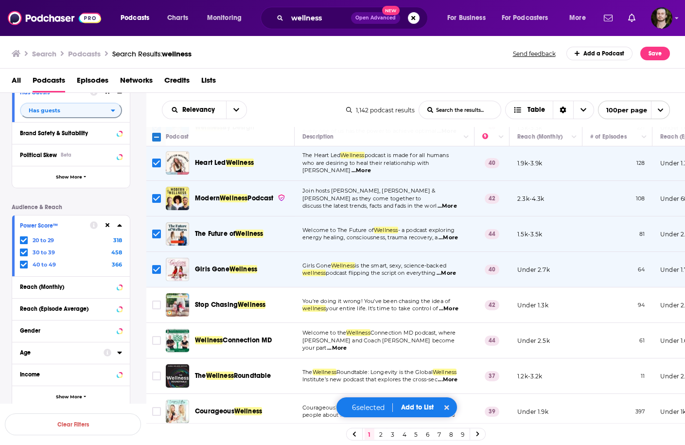
click at [451, 305] on span "...More" at bounding box center [448, 309] width 19 height 8
click at [156, 300] on input "Toggle select row" at bounding box center [156, 304] width 9 height 9
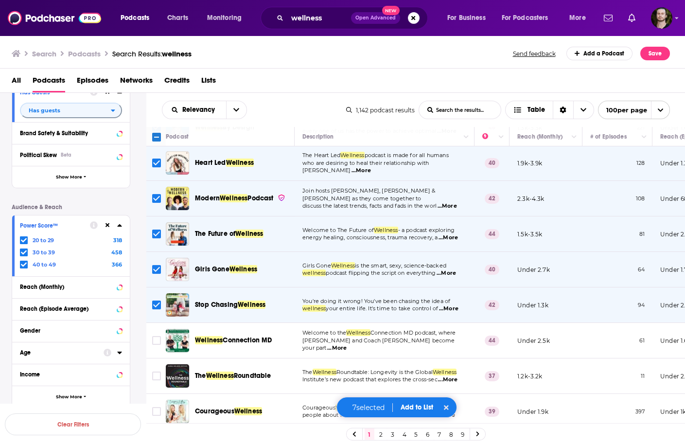
click at [347, 344] on span "...More" at bounding box center [336, 348] width 19 height 8
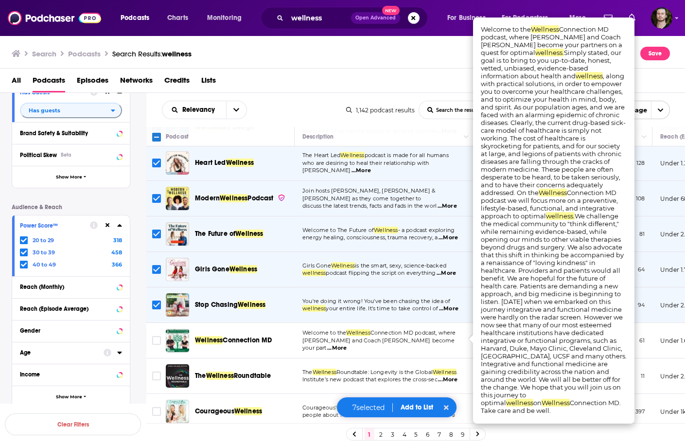
click at [347, 344] on span "...More" at bounding box center [336, 348] width 19 height 8
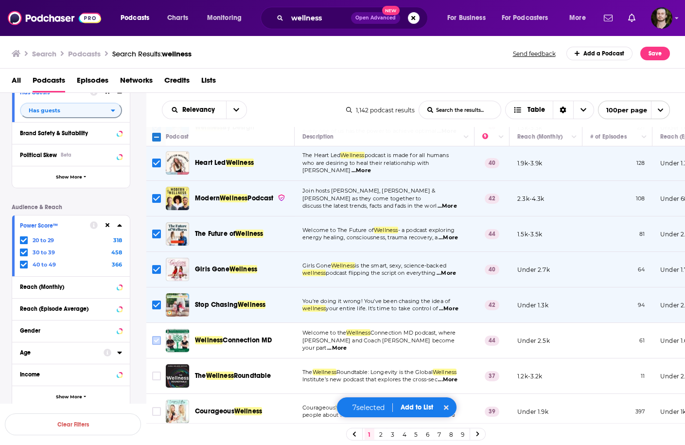
click at [157, 336] on input "Toggle select row" at bounding box center [156, 340] width 9 height 9
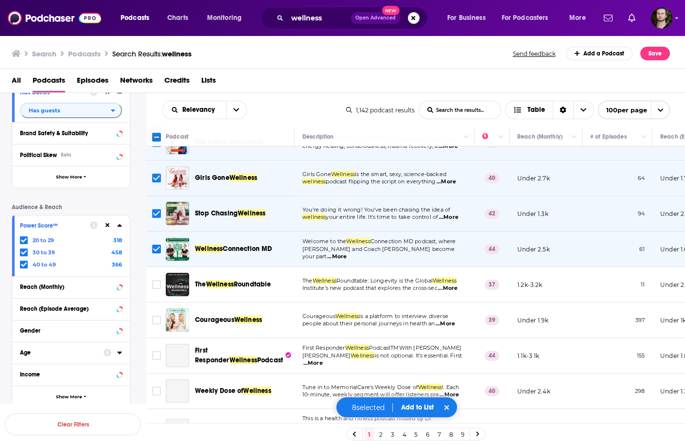
scroll to position [194, 0]
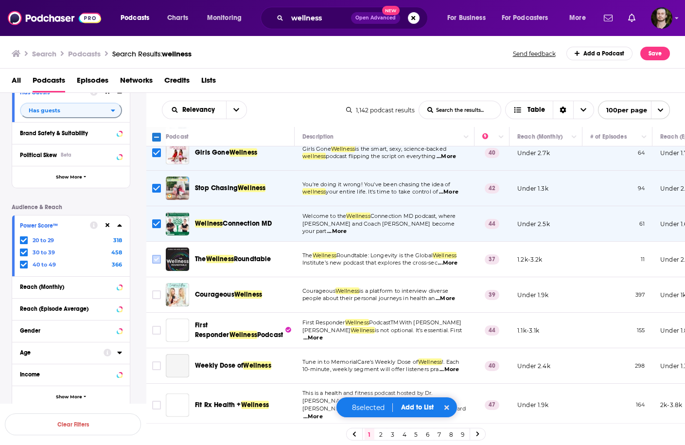
click at [157, 255] on input "Toggle select row" at bounding box center [156, 259] width 9 height 9
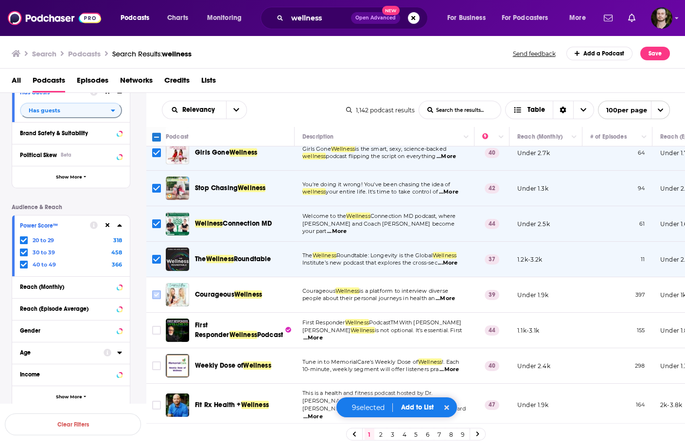
click at [153, 290] on input "Toggle select row" at bounding box center [156, 294] width 9 height 9
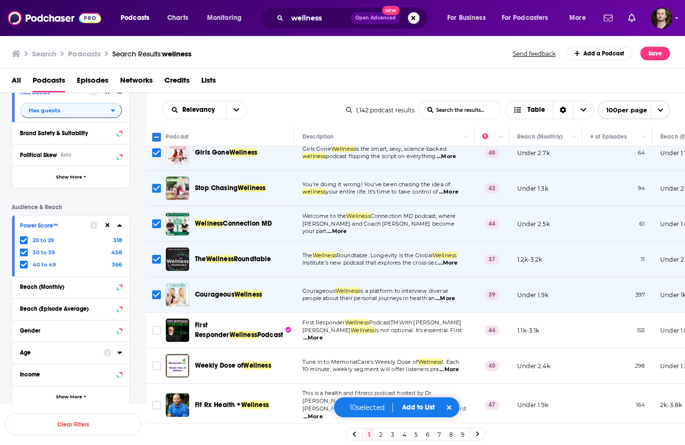
click at [323, 334] on span "...More" at bounding box center [312, 338] width 19 height 8
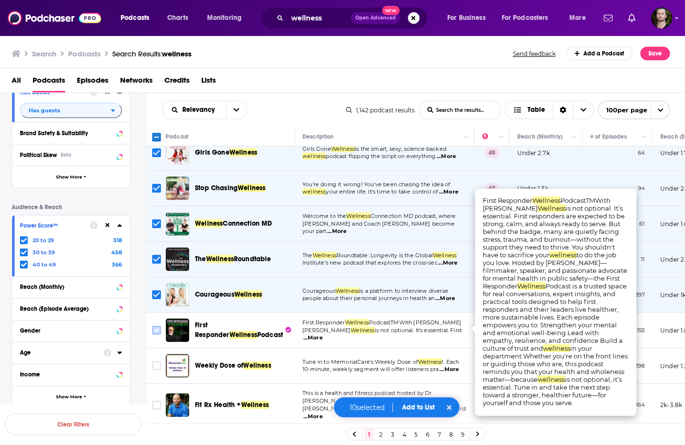
click at [156, 326] on input "Toggle select row" at bounding box center [156, 330] width 9 height 9
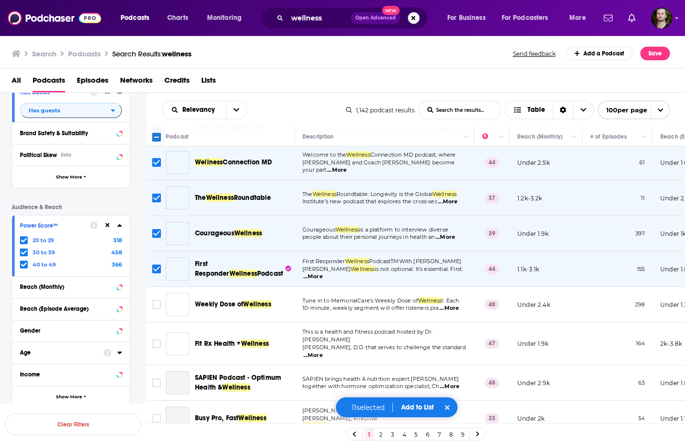
scroll to position [272, 0]
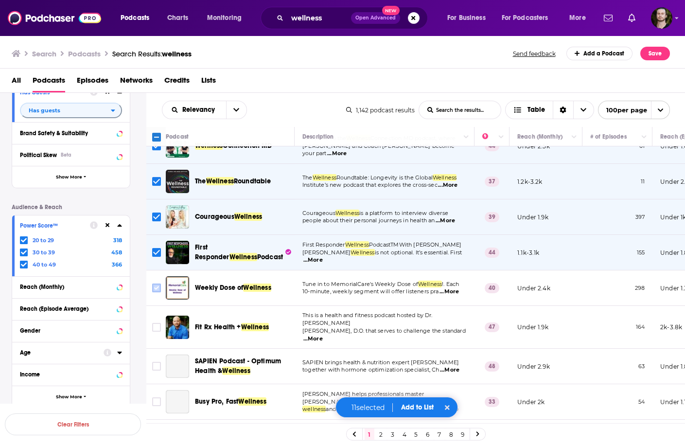
click at [157, 283] on input "Toggle select row" at bounding box center [156, 287] width 9 height 9
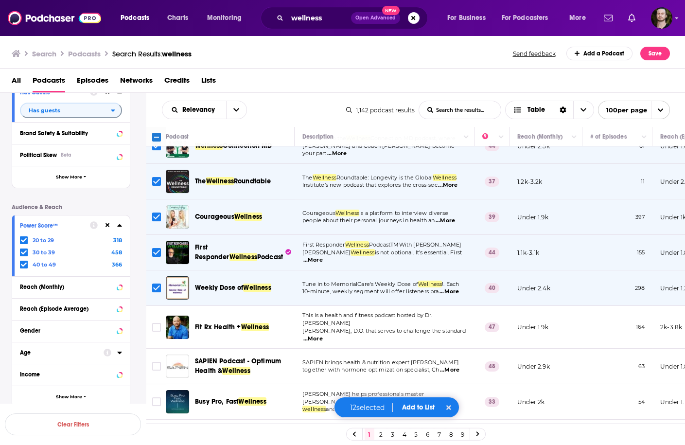
click at [137, 283] on div "Podcast Details Category Active Status Active Language Has Guests Has guests Br…" at bounding box center [79, 196] width 134 height 422
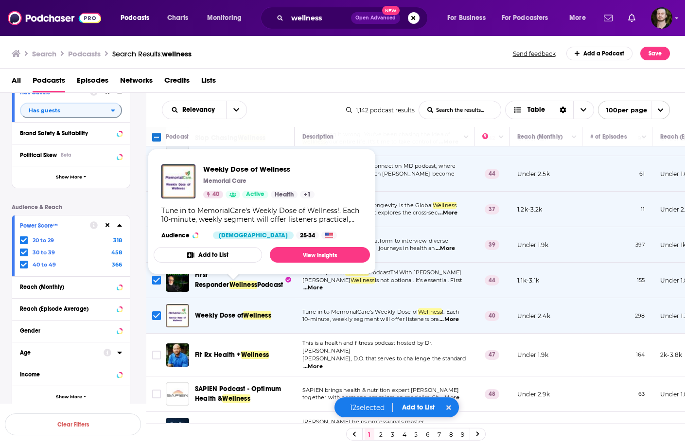
scroll to position [233, 0]
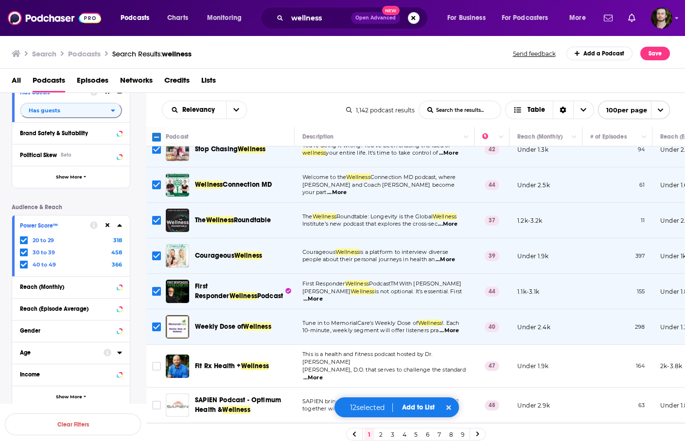
click at [139, 299] on div "Podcast Details Category Active Status Active Language Has Guests Has guests Br…" at bounding box center [79, 196] width 134 height 422
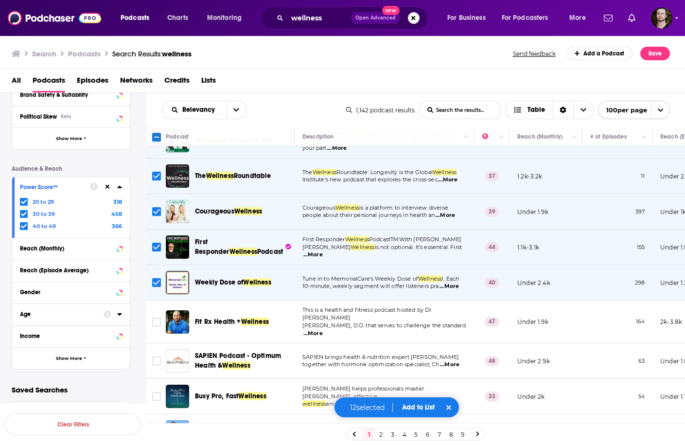
scroll to position [311, 0]
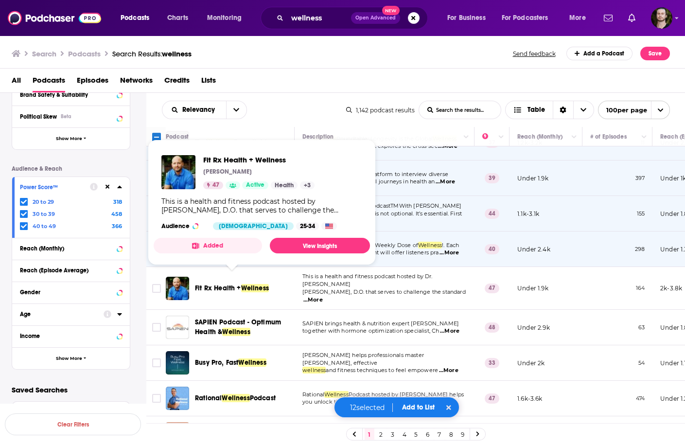
click at [218, 248] on button "Added" at bounding box center [208, 246] width 108 height 16
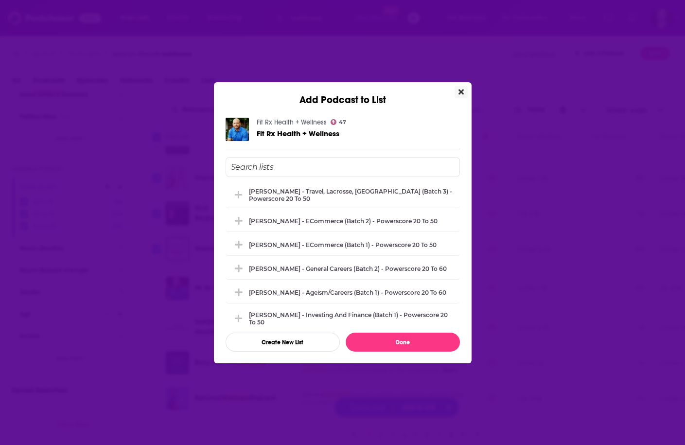
scroll to position [583, 0]
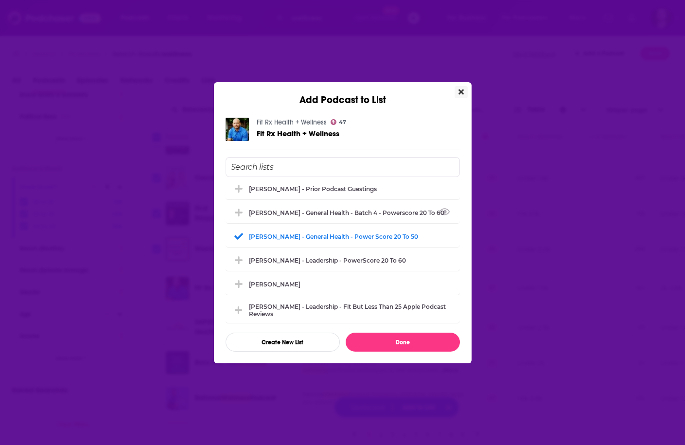
click at [457, 95] on button "Close" at bounding box center [460, 92] width 13 height 12
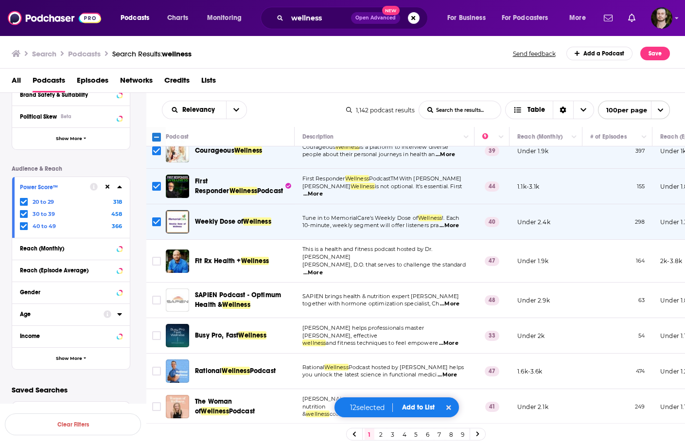
scroll to position [350, 0]
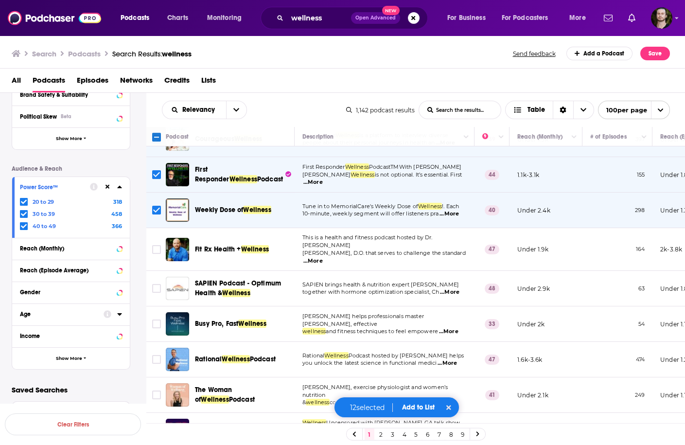
click at [138, 294] on div "Podcast Details Category Active Status Active Language Has Guests Has guests Br…" at bounding box center [79, 158] width 134 height 422
click at [156, 284] on input "Toggle select row" at bounding box center [156, 288] width 9 height 9
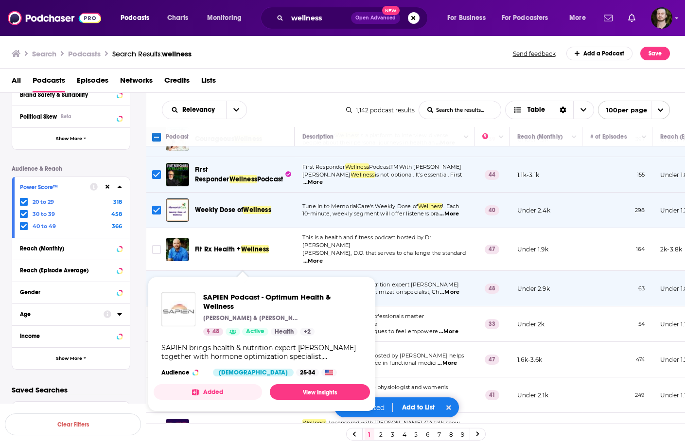
click at [236, 391] on button "Added" at bounding box center [208, 392] width 108 height 16
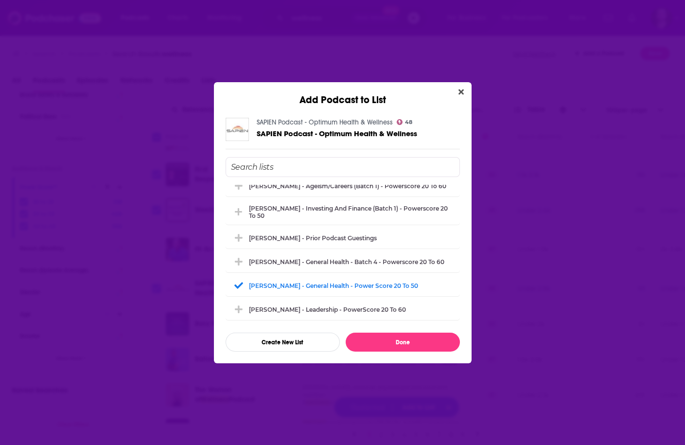
scroll to position [544, 0]
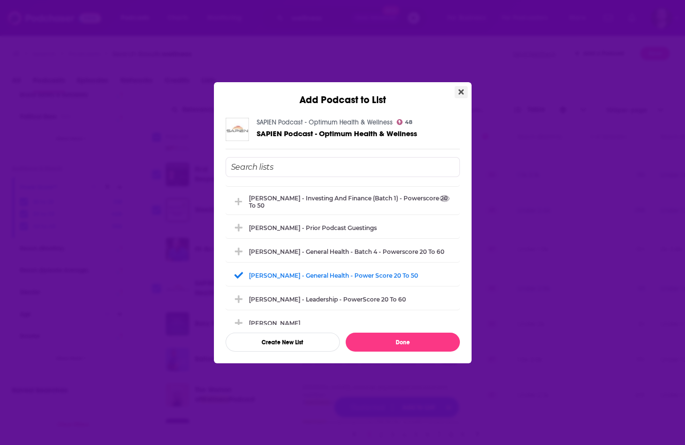
click at [460, 95] on icon "Close" at bounding box center [460, 92] width 5 height 8
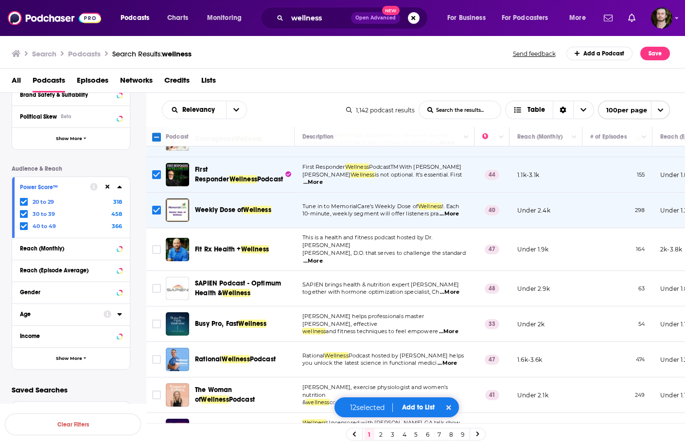
scroll to position [389, 0]
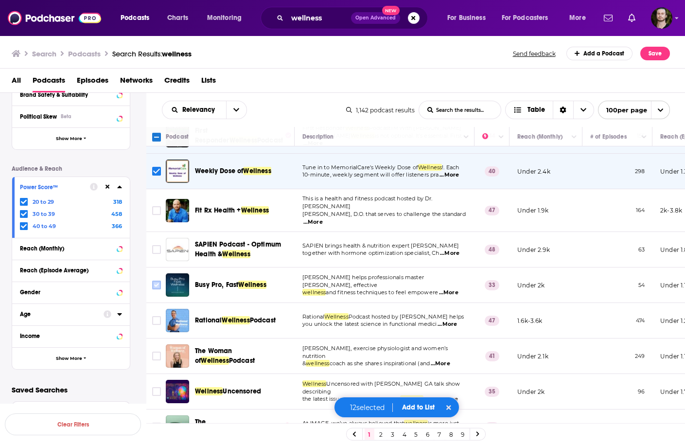
click at [156, 280] on input "Toggle select row" at bounding box center [156, 284] width 9 height 9
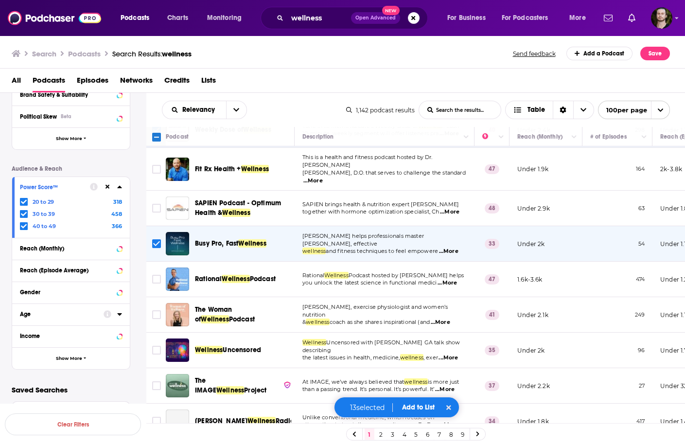
scroll to position [467, 0]
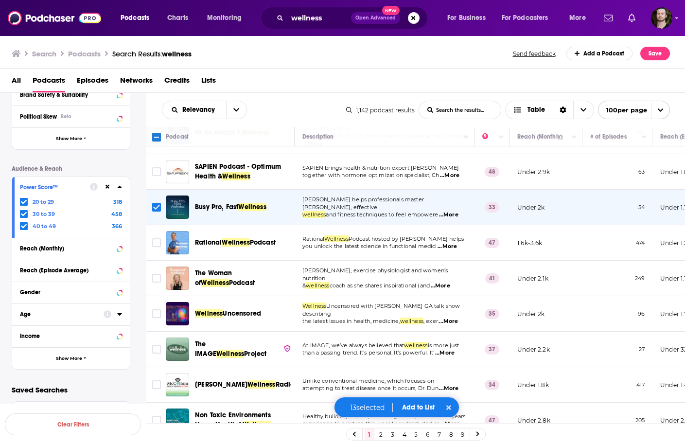
click at [452, 243] on span "...More" at bounding box center [446, 247] width 19 height 8
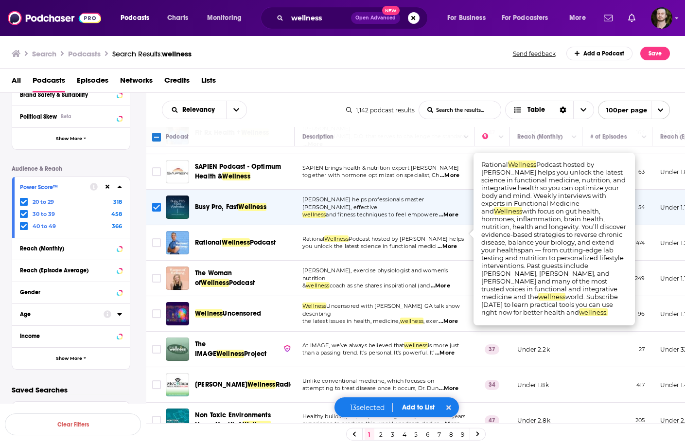
click at [452, 243] on span "...More" at bounding box center [446, 247] width 19 height 8
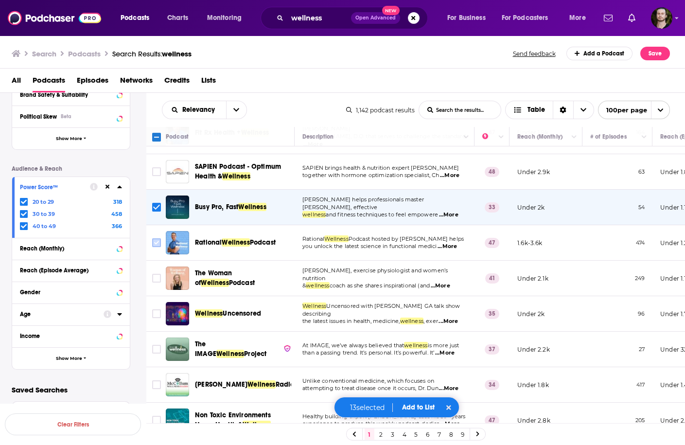
click at [157, 238] on input "Toggle select row" at bounding box center [156, 242] width 9 height 9
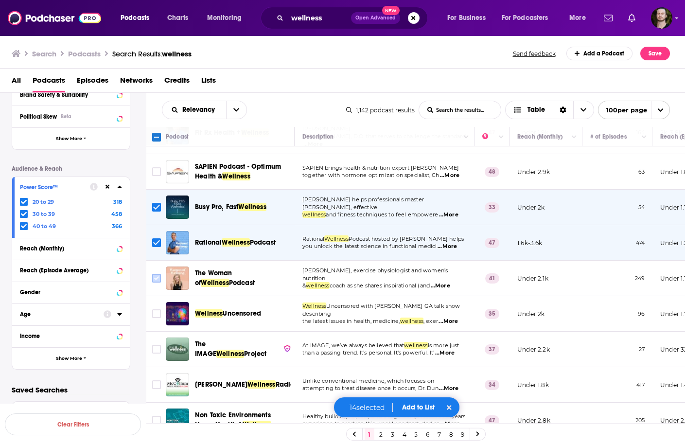
click at [157, 274] on input "Toggle select row" at bounding box center [156, 278] width 9 height 9
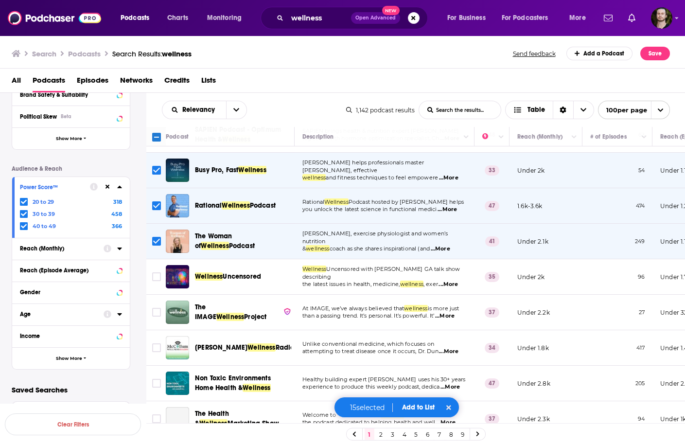
scroll to position [544, 0]
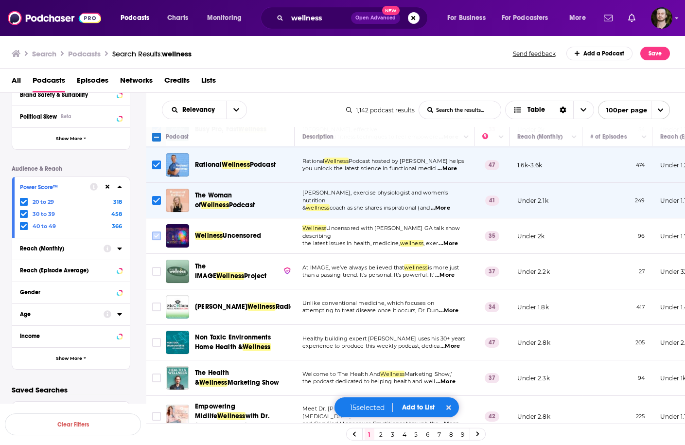
click at [154, 231] on input "Toggle select row" at bounding box center [156, 235] width 9 height 9
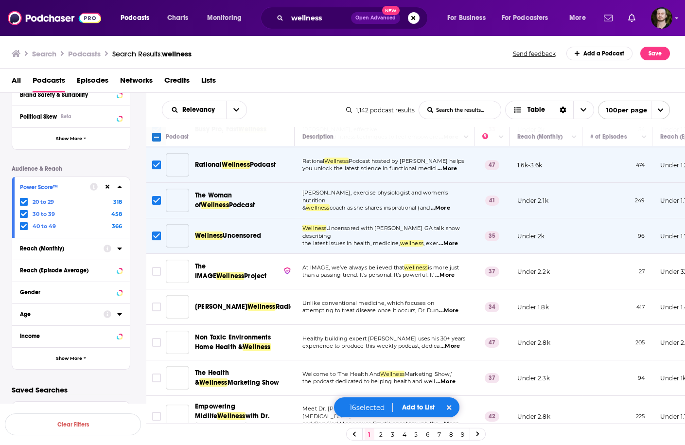
scroll to position [622, 0]
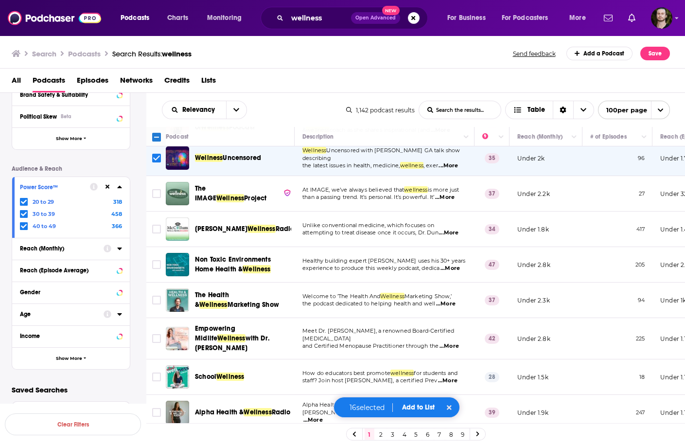
click at [448, 193] on span "...More" at bounding box center [444, 197] width 19 height 8
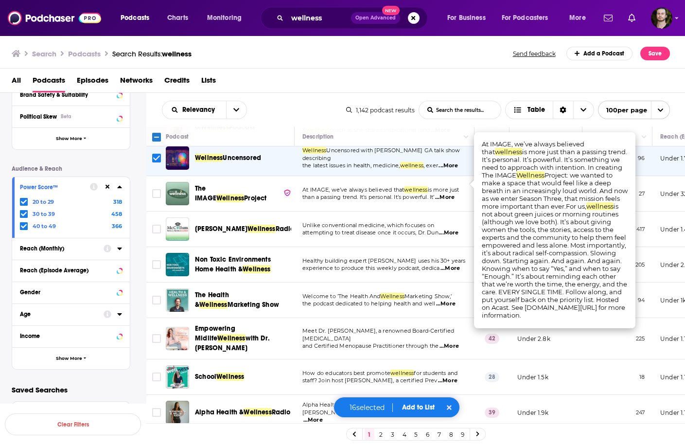
click at [448, 193] on span "...More" at bounding box center [444, 197] width 19 height 8
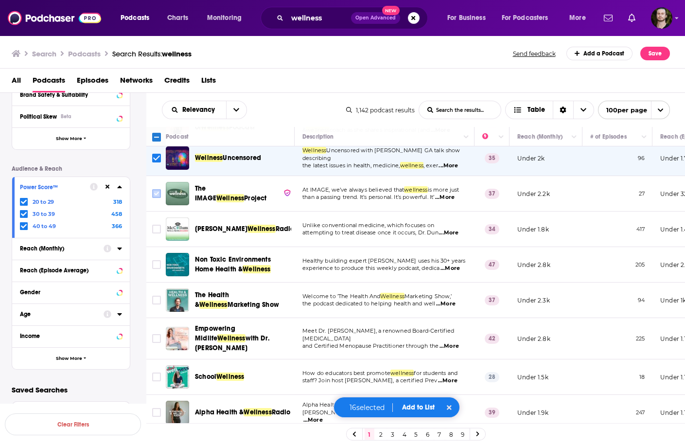
click at [162, 188] on icon "Toggle select row" at bounding box center [157, 194] width 12 height 12
click at [155, 189] on input "Toggle select row" at bounding box center [156, 193] width 9 height 9
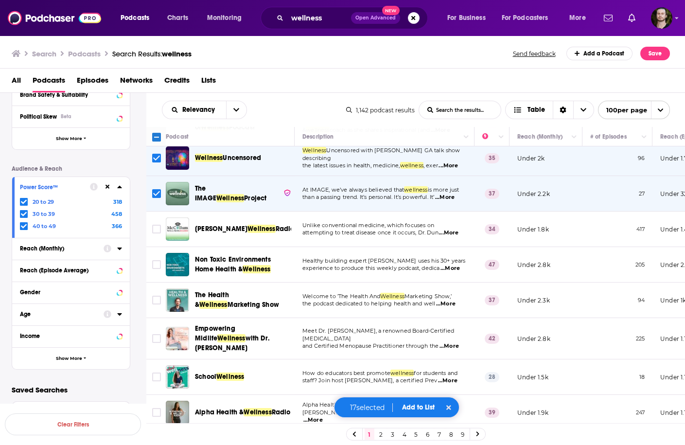
click at [157, 225] on input "Toggle select row" at bounding box center [156, 229] width 9 height 9
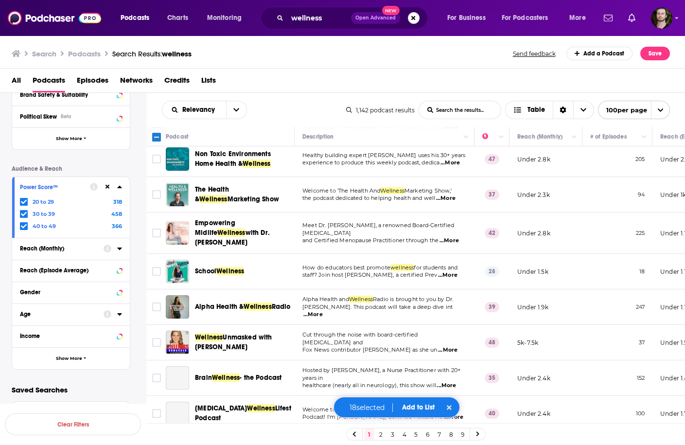
scroll to position [700, 0]
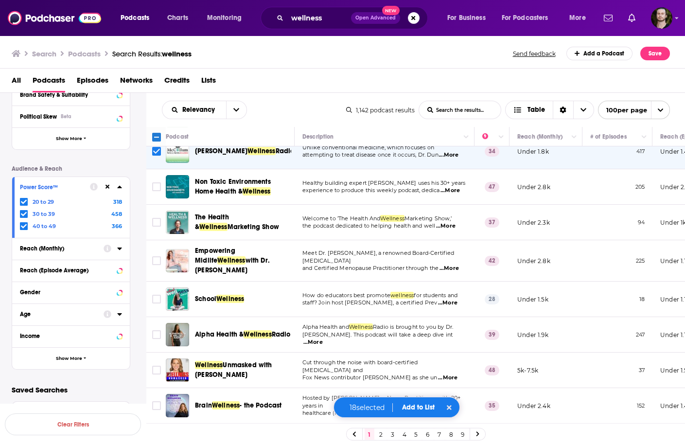
click at [451, 187] on span "...More" at bounding box center [449, 191] width 19 height 8
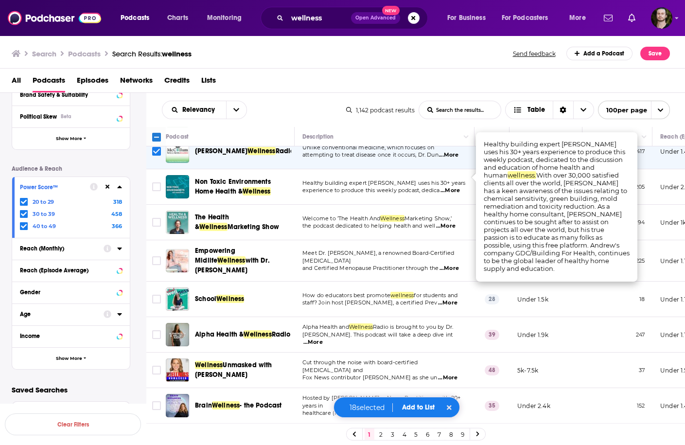
click at [449, 222] on span "...More" at bounding box center [445, 226] width 19 height 8
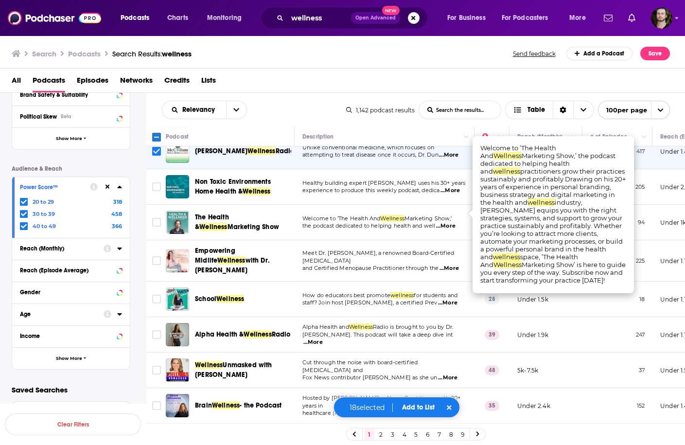
click at [449, 222] on span "...More" at bounding box center [445, 226] width 19 height 8
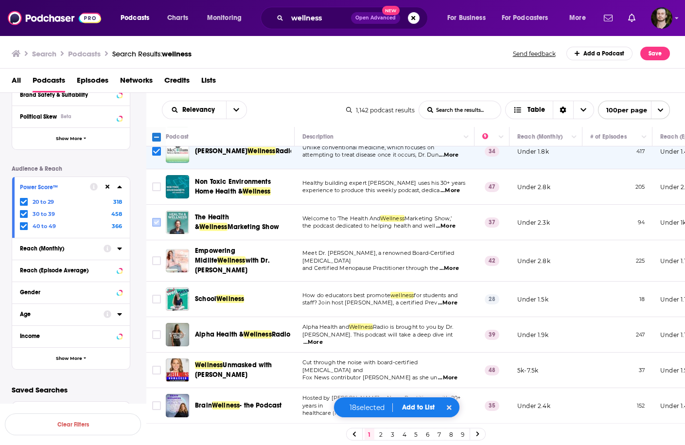
click at [156, 218] on input "Toggle select row" at bounding box center [156, 222] width 9 height 9
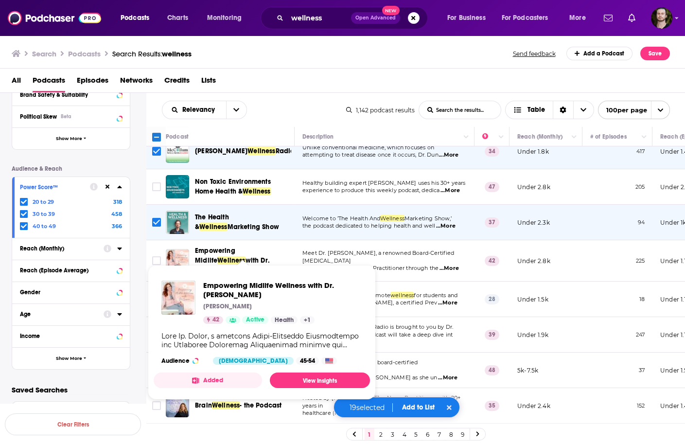
click at [226, 372] on button "Added" at bounding box center [208, 380] width 108 height 16
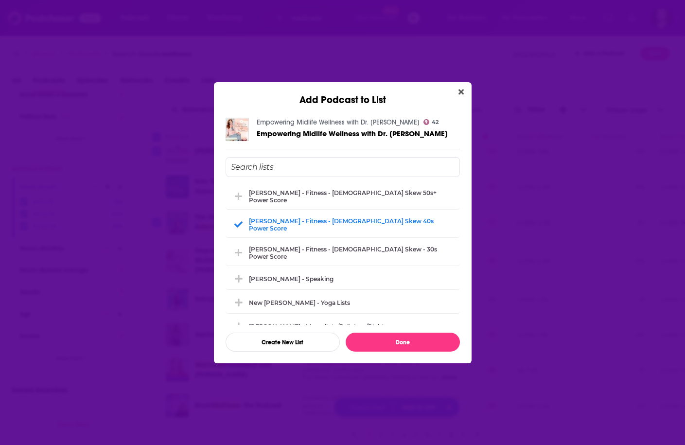
scroll to position [1050, 0]
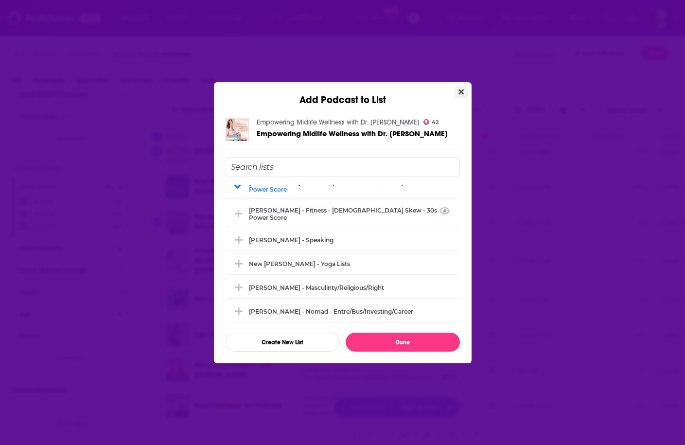
click at [455, 92] on button "Close" at bounding box center [460, 92] width 13 height 12
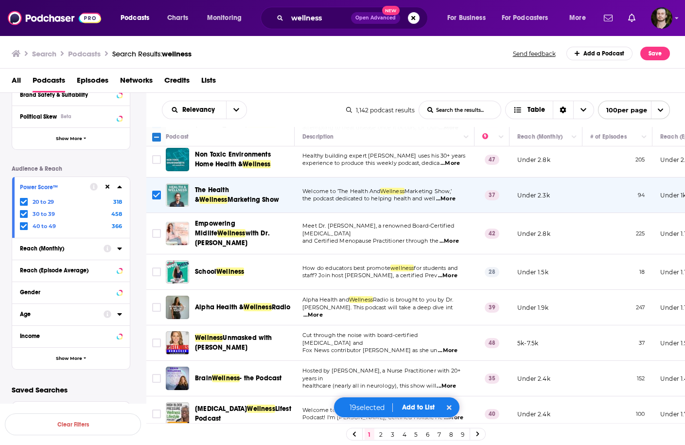
scroll to position [739, 0]
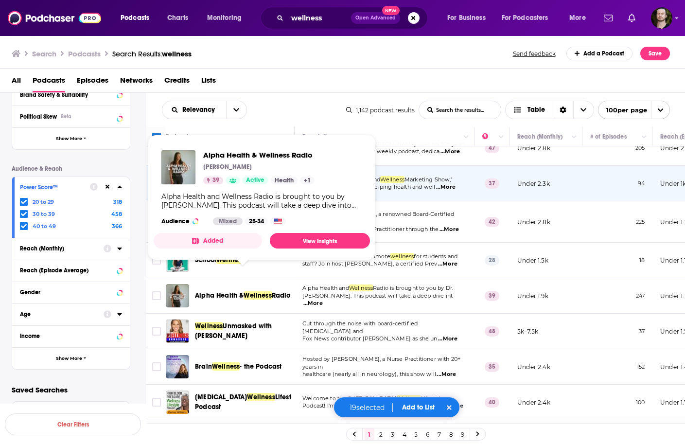
click at [227, 240] on button "Added" at bounding box center [208, 241] width 108 height 16
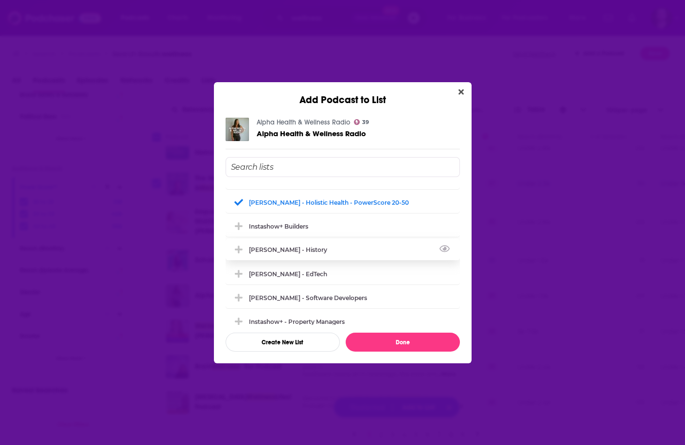
scroll to position [700, 0]
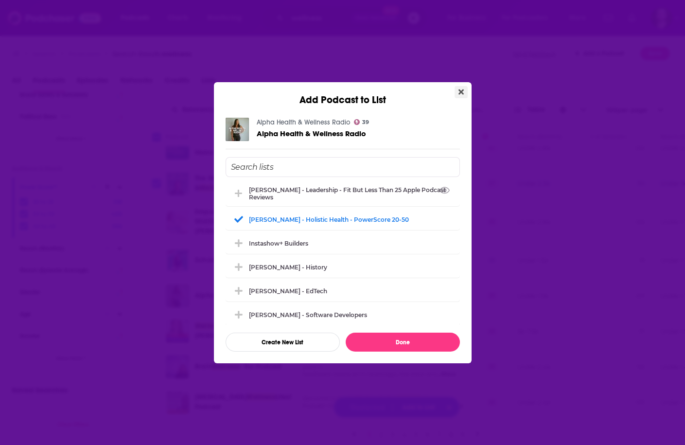
click at [464, 90] on button "Close" at bounding box center [460, 92] width 13 height 12
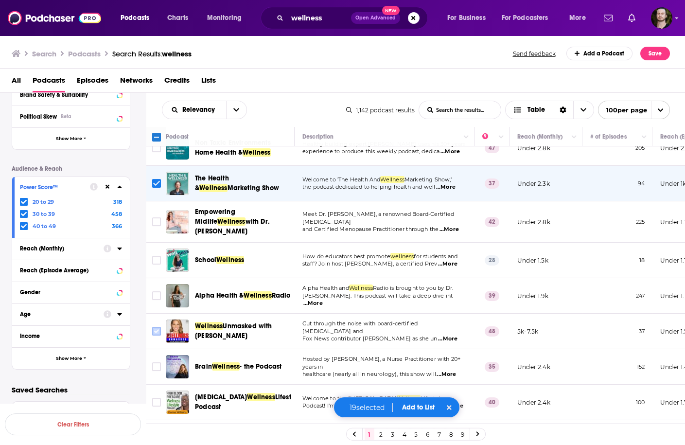
click at [157, 327] on input "Toggle select row" at bounding box center [156, 331] width 9 height 9
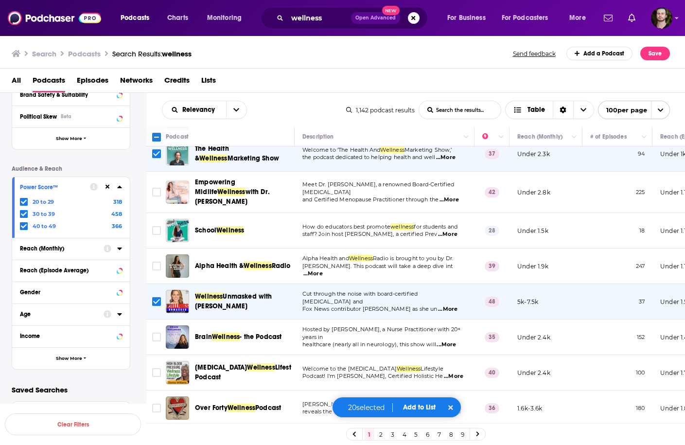
scroll to position [816, 0]
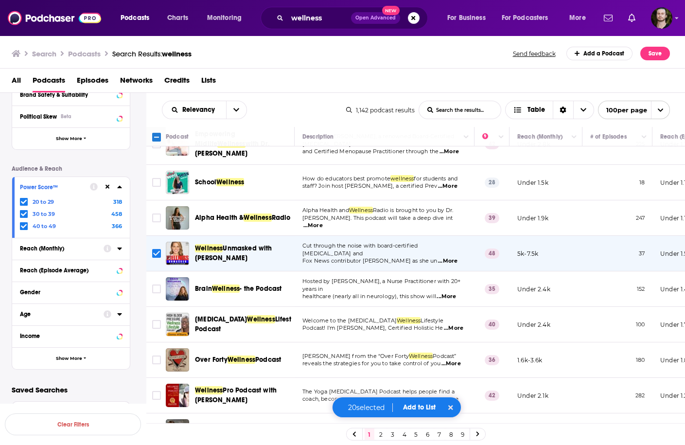
click at [452, 293] on span "...More" at bounding box center [445, 297] width 19 height 8
click at [146, 307] on td at bounding box center [155, 324] width 19 height 35
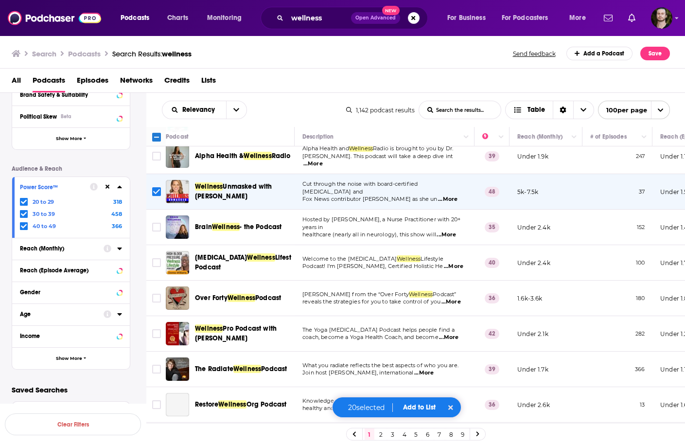
scroll to position [894, 0]
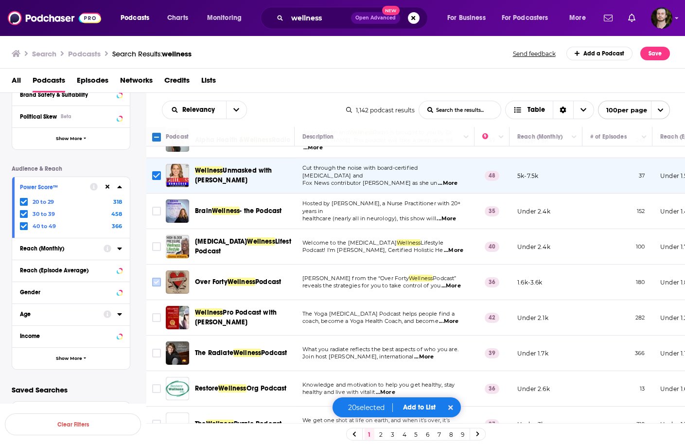
click at [162, 276] on icon "Toggle select row" at bounding box center [157, 282] width 12 height 12
click at [155, 278] on input "Toggle select row" at bounding box center [156, 282] width 9 height 9
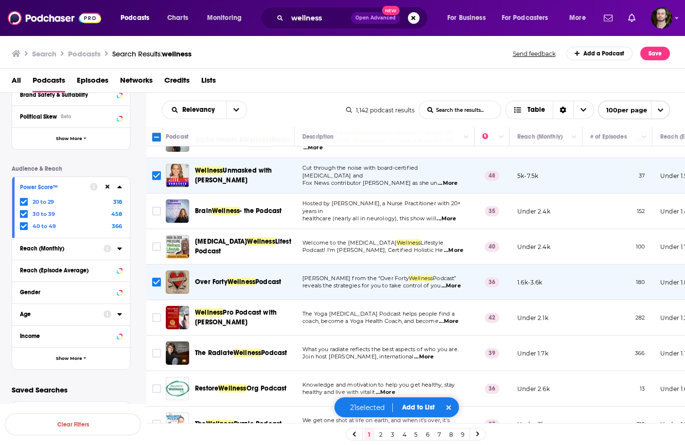
scroll to position [933, 0]
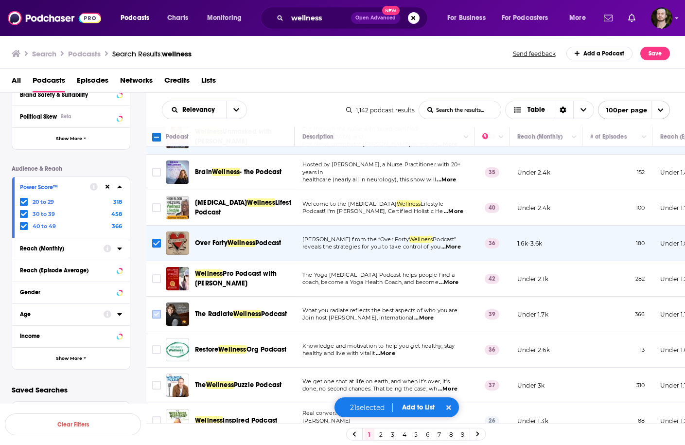
click at [156, 310] on input "Toggle select row" at bounding box center [156, 314] width 9 height 9
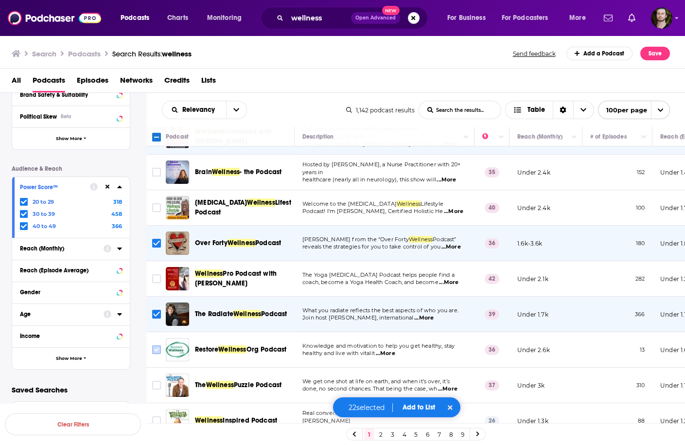
click at [159, 345] on input "Toggle select row" at bounding box center [156, 349] width 9 height 9
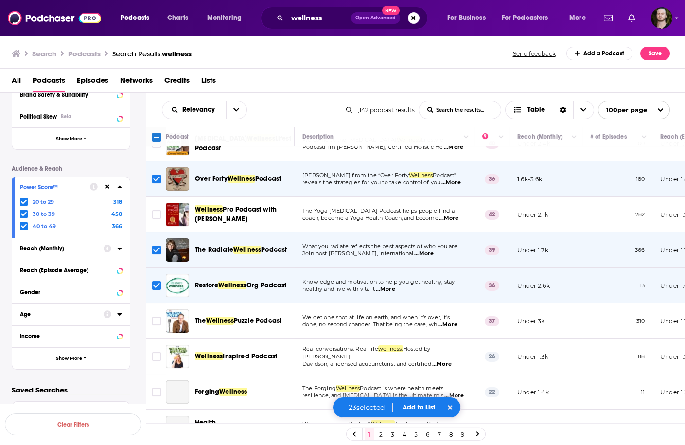
scroll to position [1011, 0]
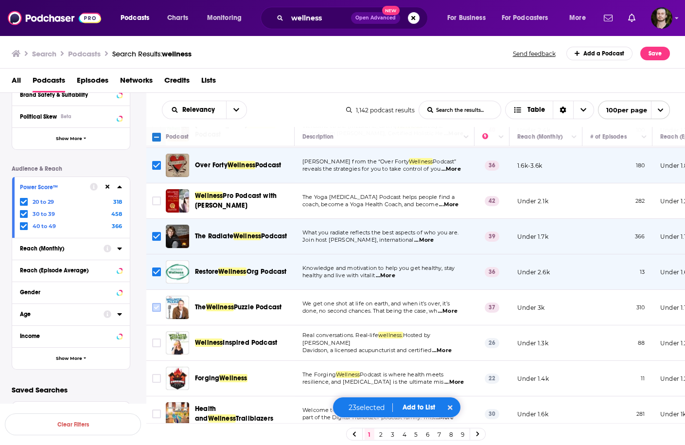
click at [155, 303] on input "Toggle select row" at bounding box center [156, 307] width 9 height 9
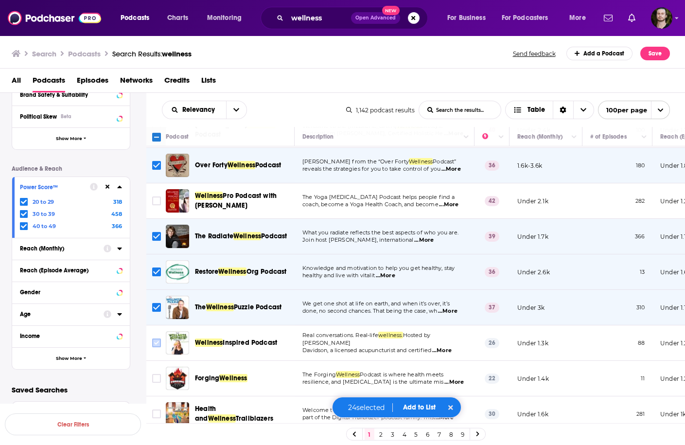
click at [151, 337] on icon "Toggle select row" at bounding box center [157, 343] width 12 height 12
click at [161, 337] on icon "Toggle select row" at bounding box center [157, 343] width 12 height 12
click at [153, 338] on input "Toggle select row" at bounding box center [156, 342] width 9 height 9
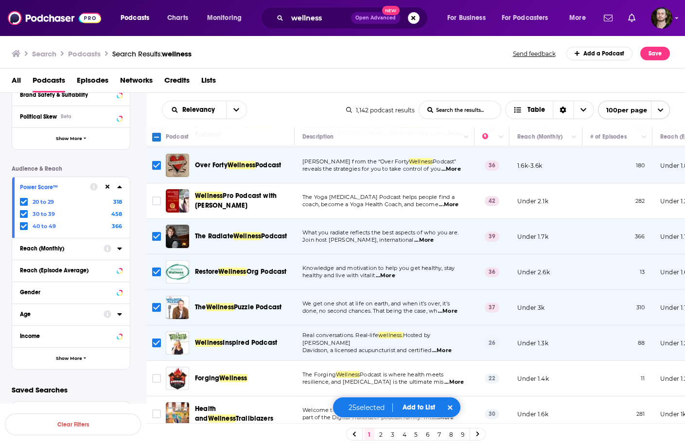
click at [422, 405] on button "Add to List" at bounding box center [419, 407] width 48 height 8
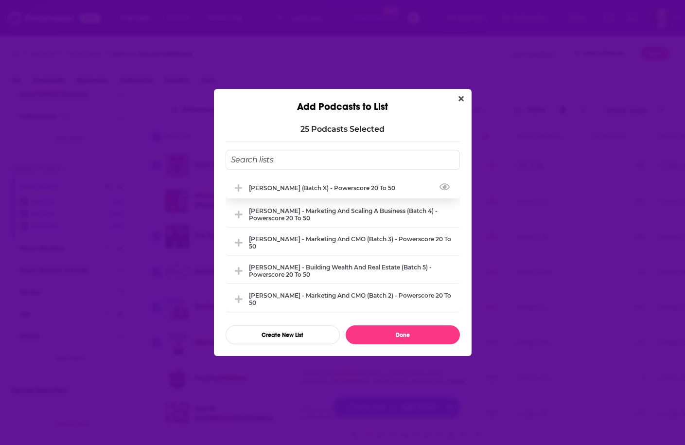
click at [371, 191] on div "Justin Hai - Menopause (Batch X) - Powerscore 20 to 50" at bounding box center [343, 187] width 234 height 21
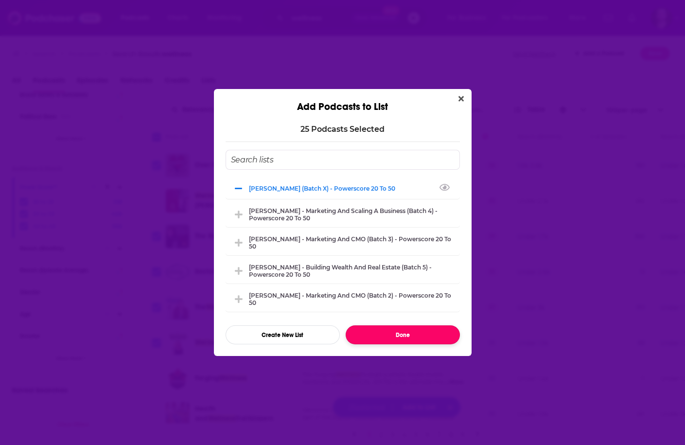
click at [401, 337] on button "Done" at bounding box center [403, 334] width 114 height 19
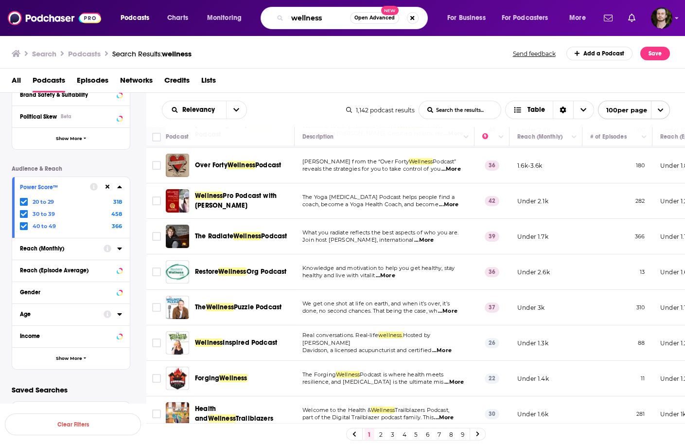
drag, startPoint x: 335, startPoint y: 13, endPoint x: 209, endPoint y: 13, distance: 126.4
click at [209, 13] on div "Podcasts Charts Monitoring wellness Open Advanced New For Business For Podcaste…" at bounding box center [354, 18] width 481 height 22
type input "menopause"
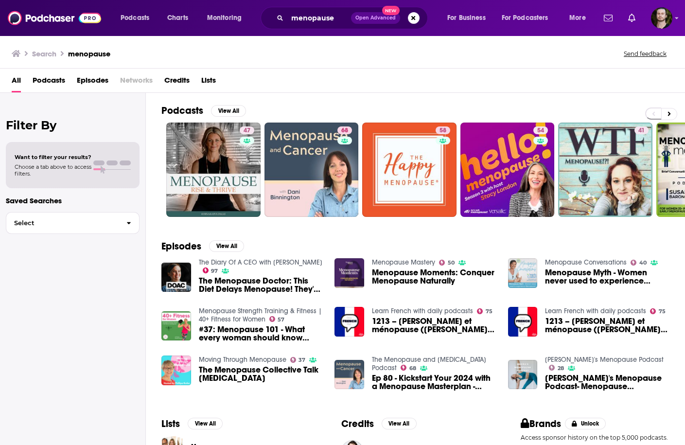
click at [38, 79] on span "Podcasts" at bounding box center [49, 82] width 33 height 20
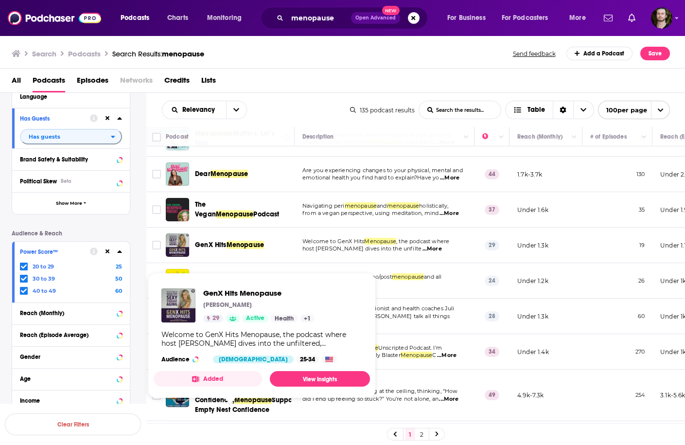
scroll to position [428, 0]
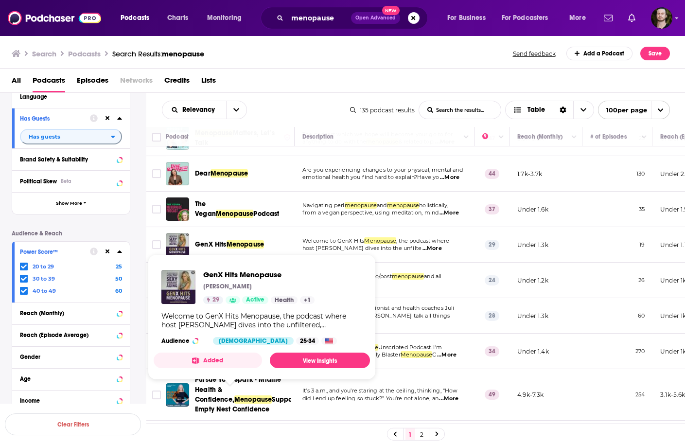
click at [139, 260] on div "Podcast Details Category Active Status Active Language Has Guests Has guests Br…" at bounding box center [79, 223] width 134 height 422
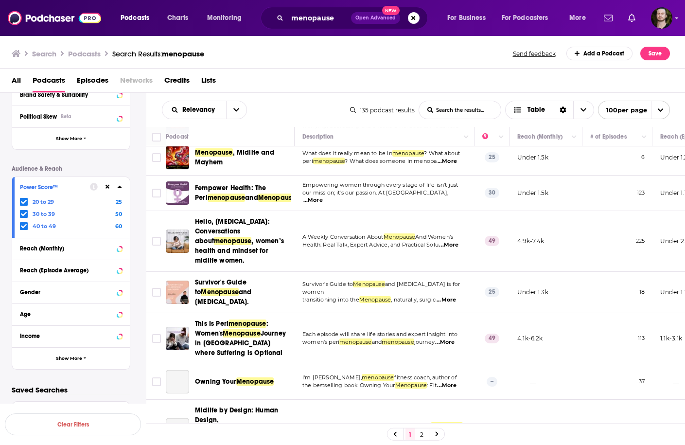
scroll to position [778, 0]
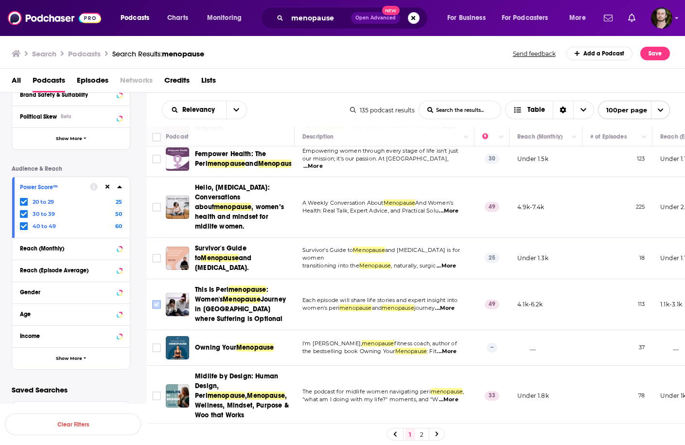
click at [154, 300] on input "Toggle select row" at bounding box center [156, 304] width 9 height 9
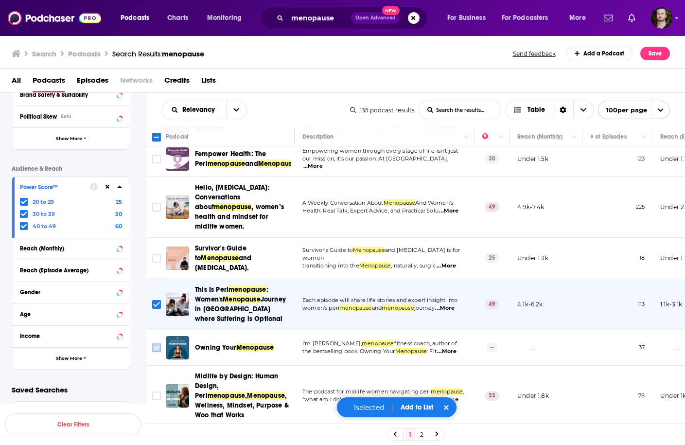
click at [155, 344] on input "Toggle select row" at bounding box center [156, 347] width 9 height 9
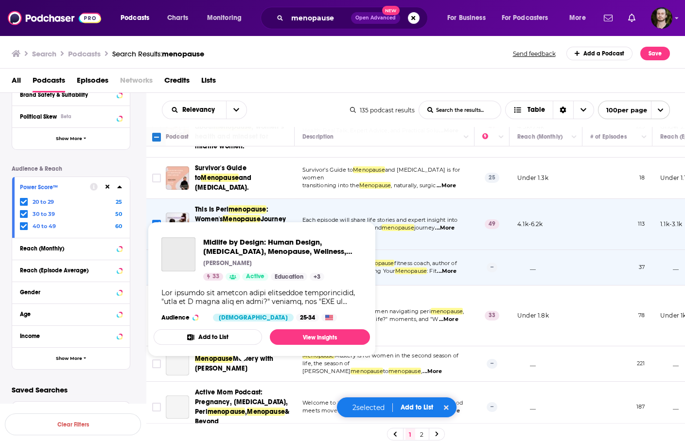
scroll to position [894, 0]
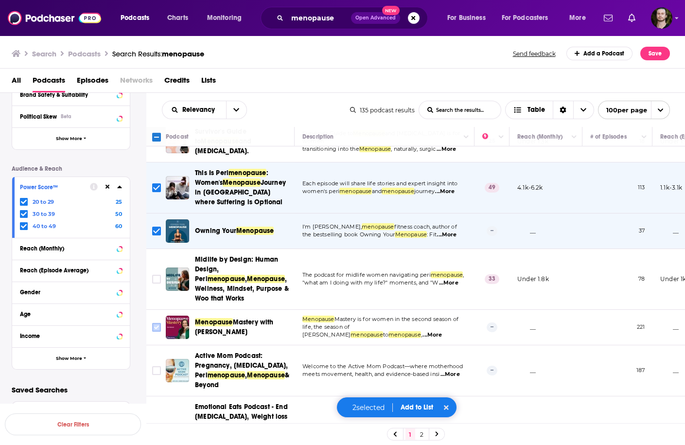
click at [161, 321] on icon "Toggle select row" at bounding box center [157, 327] width 12 height 12
click at [156, 324] on input "Toggle select row" at bounding box center [156, 327] width 9 height 9
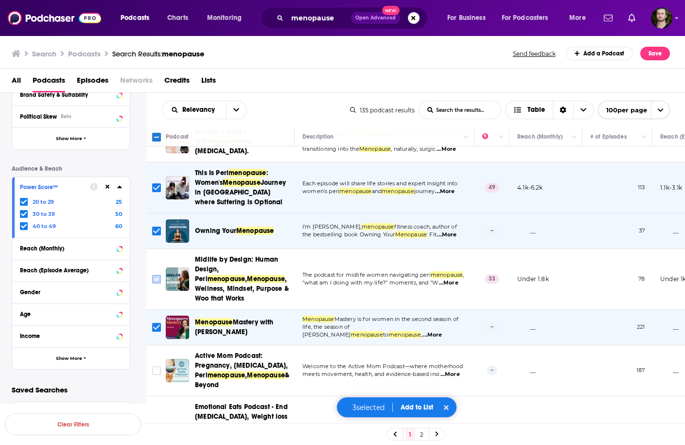
click at [154, 275] on input "Toggle select row" at bounding box center [156, 279] width 9 height 9
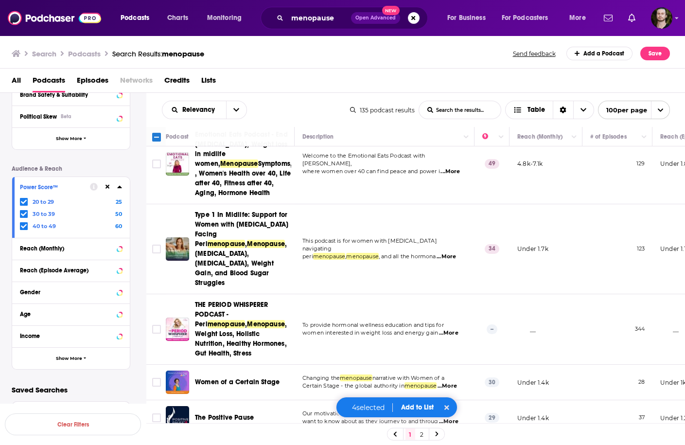
scroll to position [1244, 0]
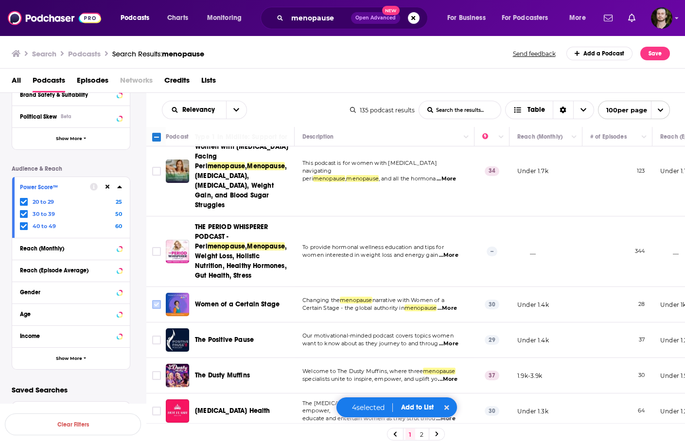
click at [154, 300] on input "Toggle select row" at bounding box center [156, 304] width 9 height 9
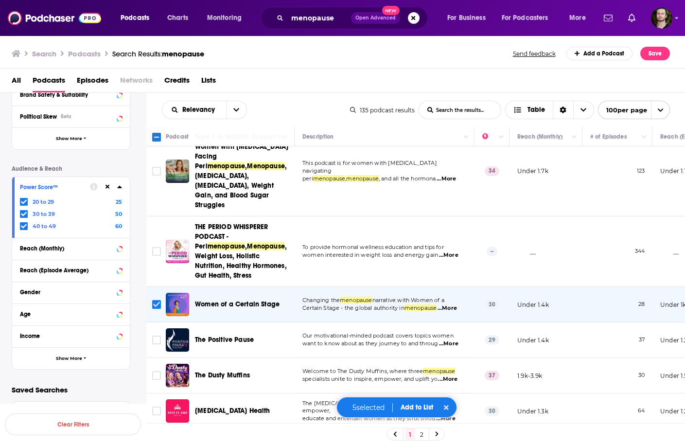
click at [415, 409] on button "Add to List" at bounding box center [417, 407] width 48 height 8
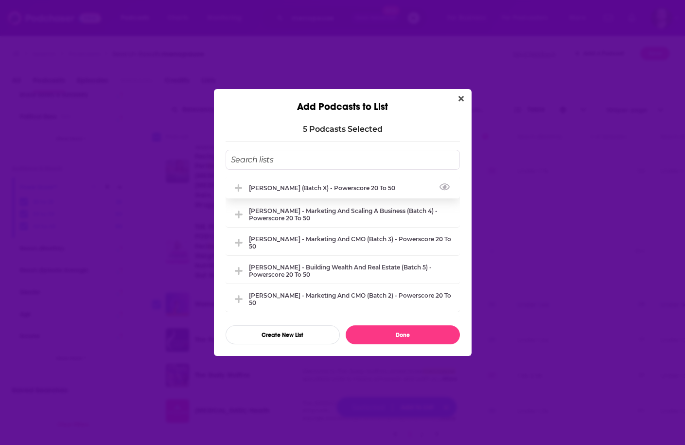
click at [345, 191] on div "Justin Hai - Menopause (Batch X) - Powerscore 20 to 50" at bounding box center [343, 187] width 234 height 21
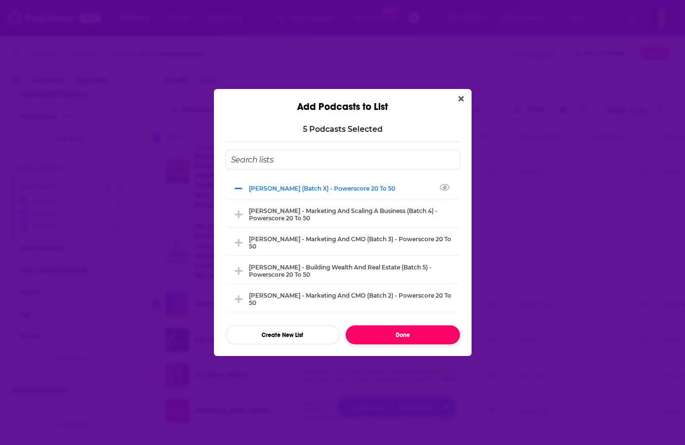
click at [403, 330] on button "Done" at bounding box center [403, 334] width 114 height 19
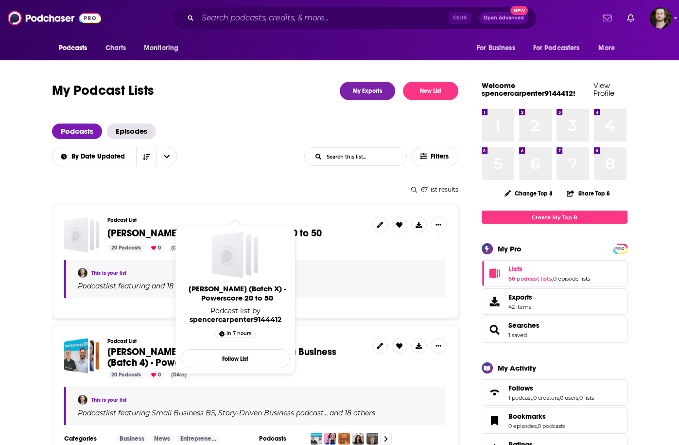
click at [256, 227] on span "Justin Hai - Menopause (Batch X) - Powerscore 20 to 50" at bounding box center [214, 233] width 214 height 12
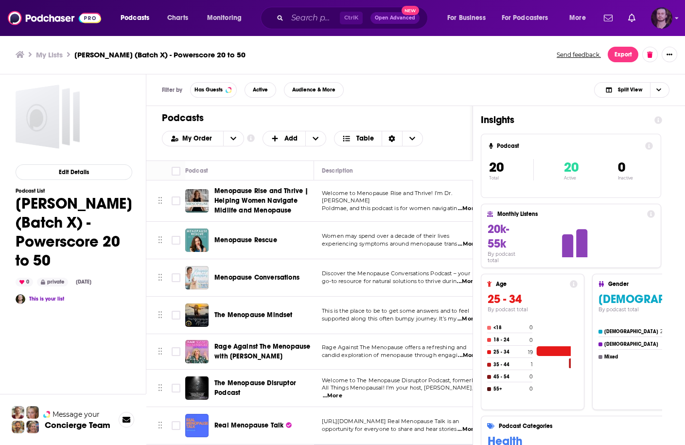
click at [663, 19] on img "Logged in as OutlierAudio" at bounding box center [661, 17] width 21 height 21
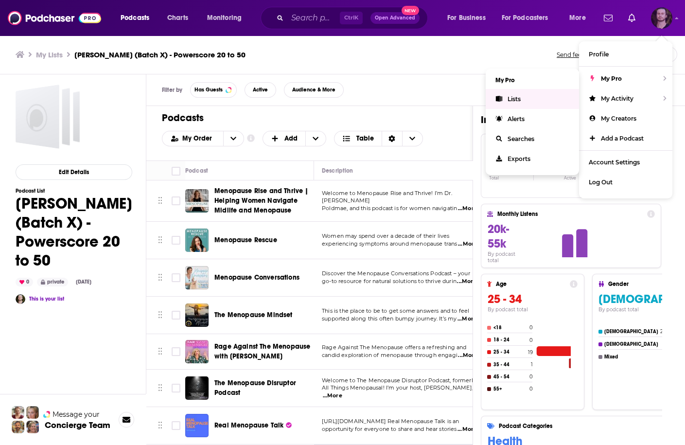
click at [529, 96] on link "Lists" at bounding box center [532, 99] width 93 height 20
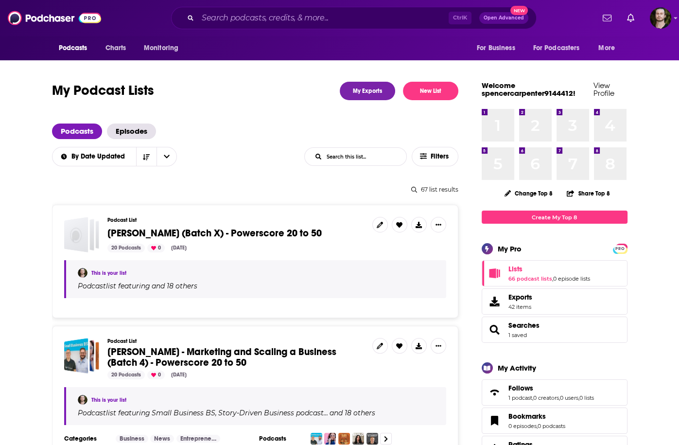
click at [370, 148] on input "List Search Input" at bounding box center [356, 156] width 102 height 17
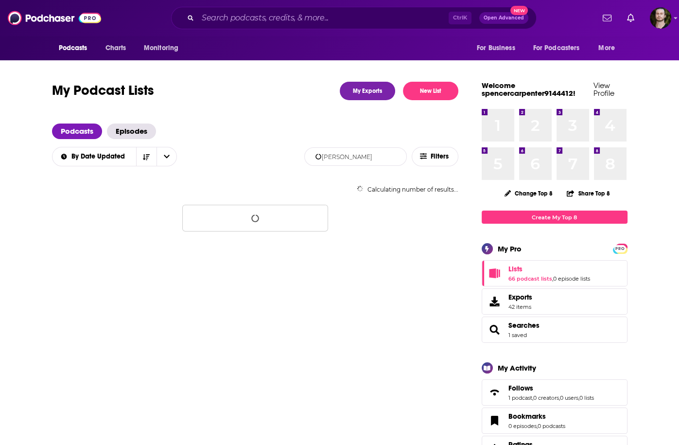
type input "justin hai"
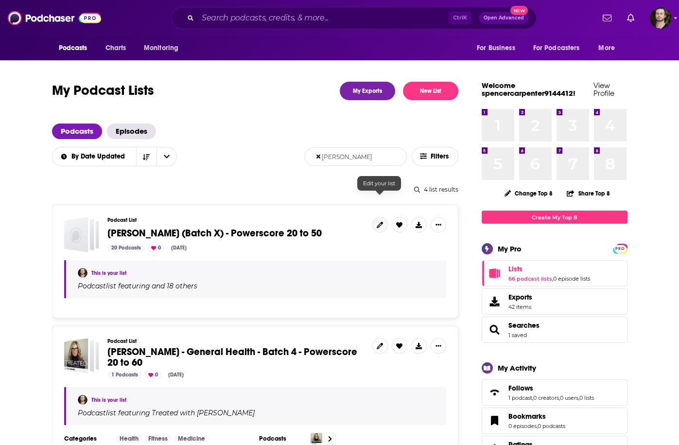
click at [380, 222] on icon at bounding box center [380, 225] width 6 height 6
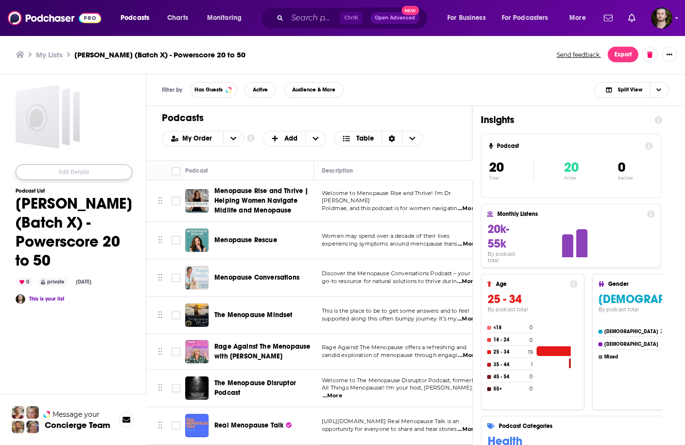
click at [90, 174] on button "Edit Details" at bounding box center [74, 172] width 117 height 16
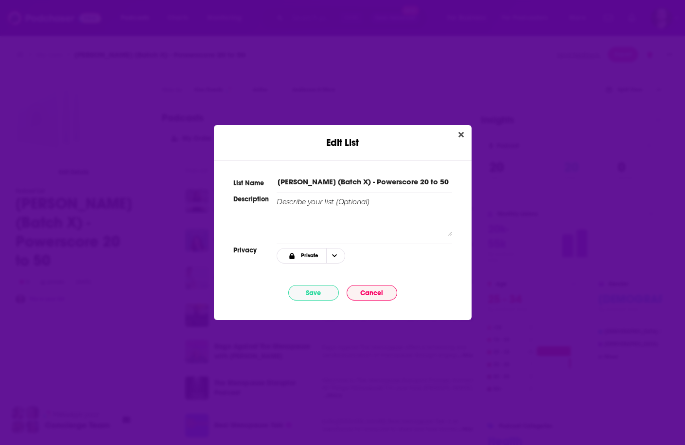
click at [390, 184] on input "Justin Hai - Menopause (Batch X) - Powerscore 20 to 50" at bounding box center [364, 181] width 175 height 10
type input "[PERSON_NAME] (Batch 5) - Powerscore 20 to 50"
click at [311, 294] on button "Save" at bounding box center [313, 293] width 51 height 16
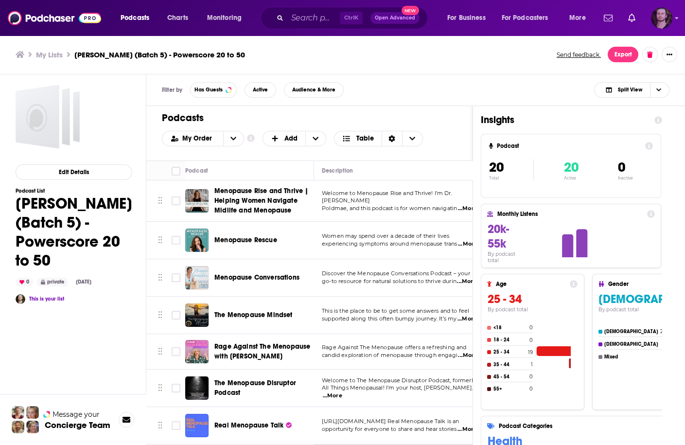
click at [672, 22] on div "Logged in as OutlierAudio" at bounding box center [661, 17] width 21 height 21
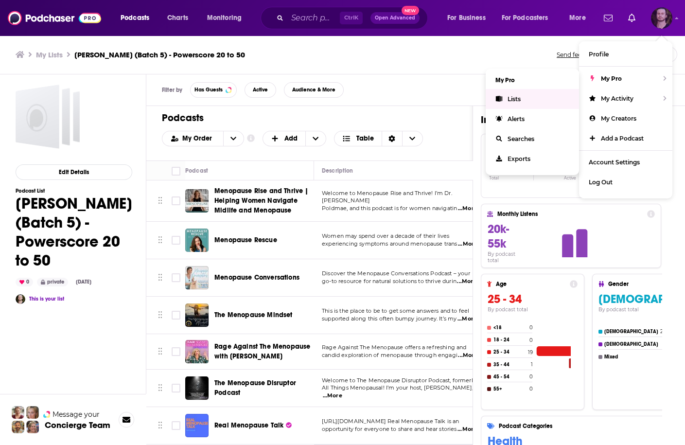
click at [521, 94] on link "Lists" at bounding box center [532, 99] width 93 height 20
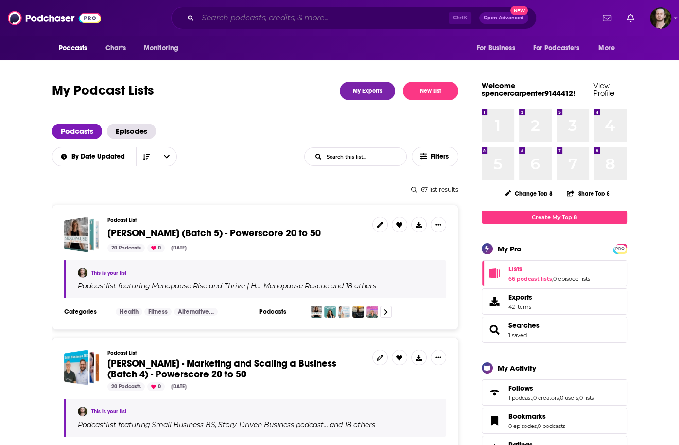
click at [315, 17] on input "Search podcasts, credits, & more..." at bounding box center [323, 18] width 251 height 16
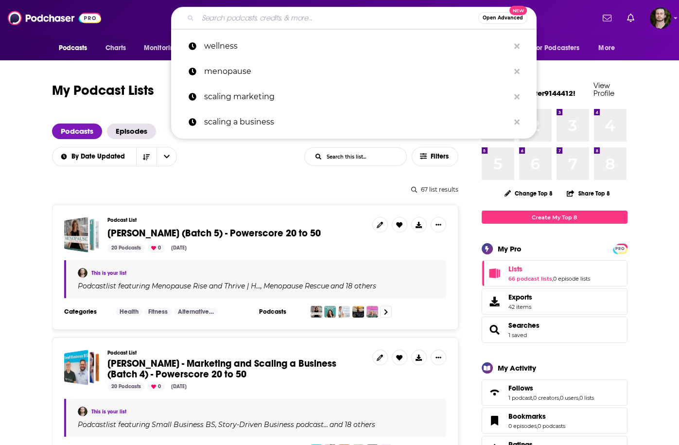
drag, startPoint x: 37, startPoint y: 156, endPoint x: 57, endPoint y: 152, distance: 20.8
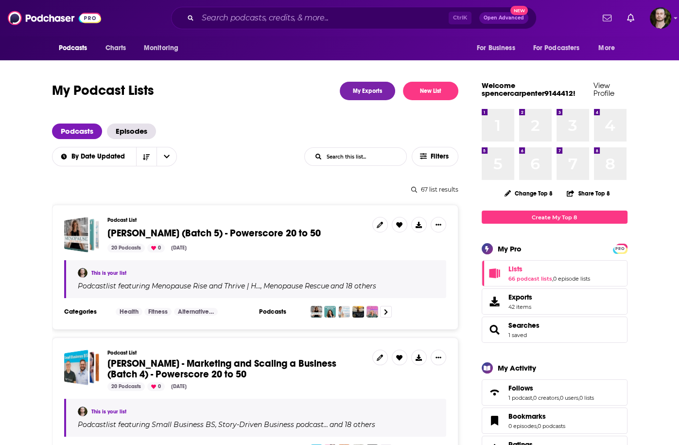
click at [369, 148] on input "List Search Input" at bounding box center [356, 156] width 102 height 17
click at [347, 148] on input "List Search Input" at bounding box center [356, 156] width 102 height 17
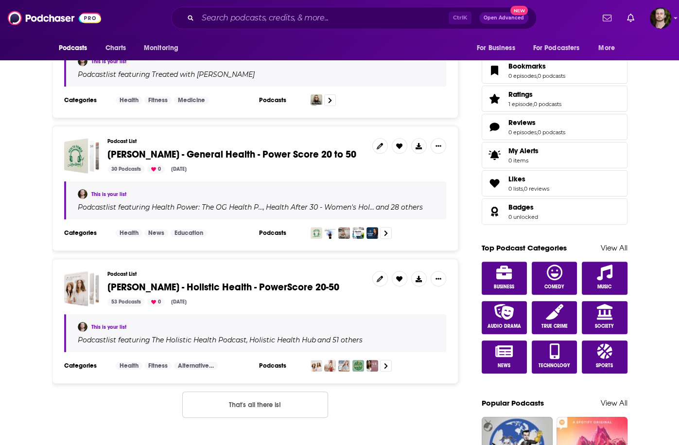
scroll to position [156, 0]
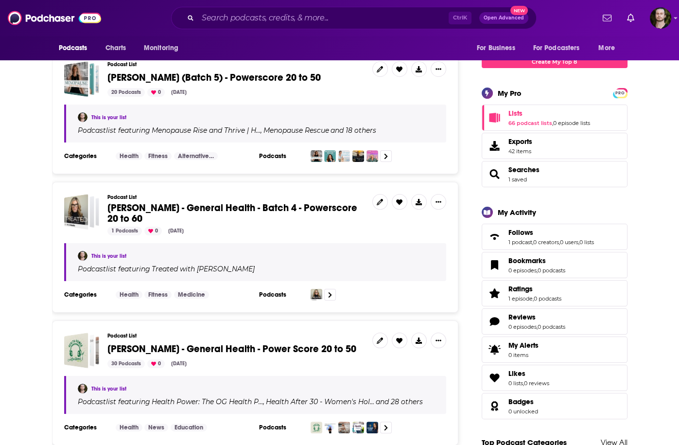
type input "justin hai"
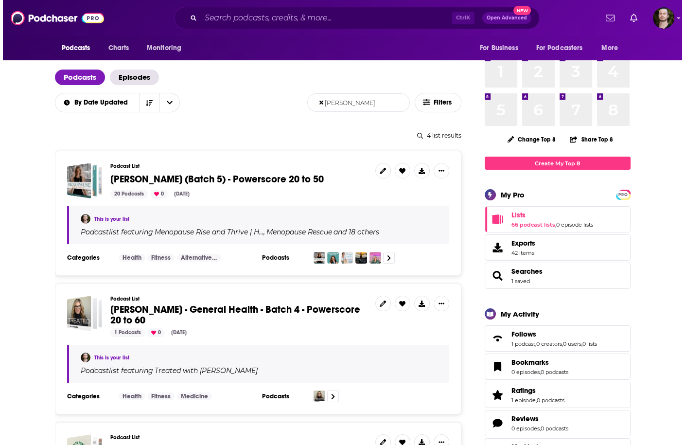
scroll to position [0, 0]
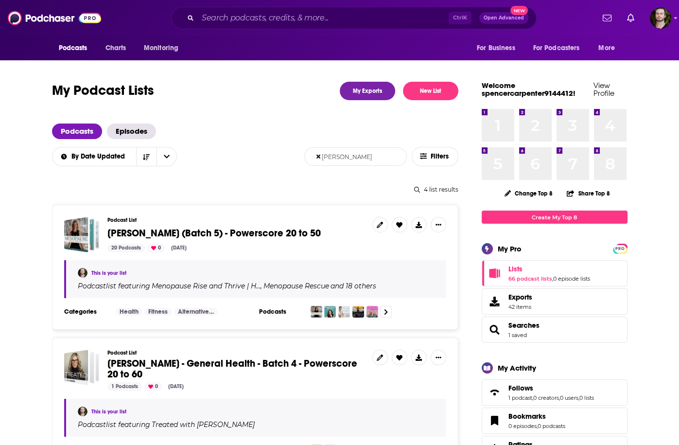
click at [264, 227] on span "[PERSON_NAME] (Batch 5) - Powerscore 20 to 50" at bounding box center [213, 233] width 213 height 12
